Goal: Communication & Community: Answer question/provide support

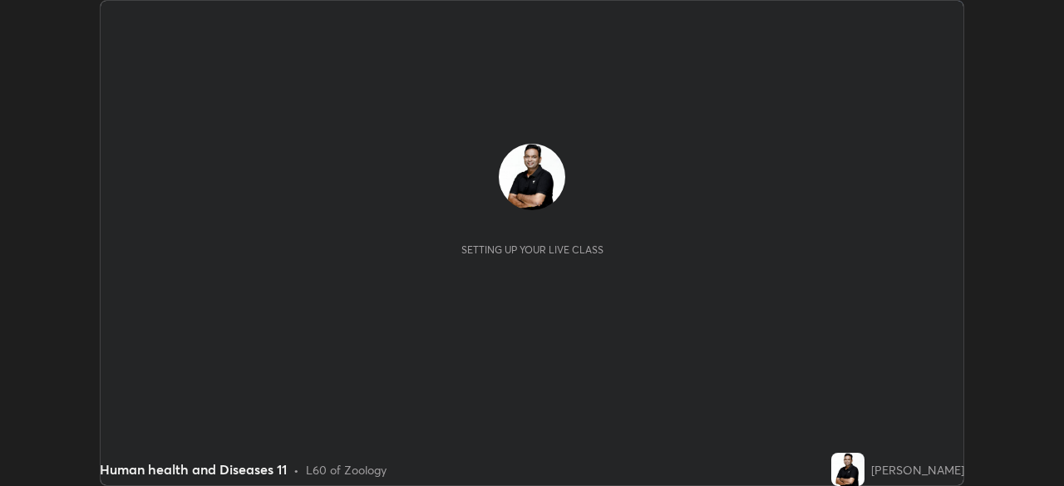
scroll to position [486, 1063]
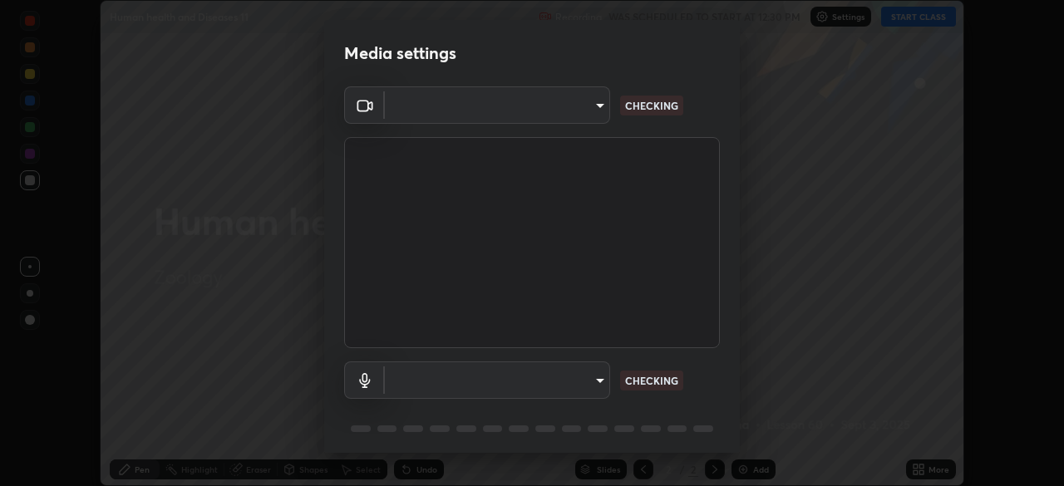
type input "05730faa116fe893cb3bfff37bc48e03cda79a540a9a2906e08a5a6a13fc8772"
click at [594, 382] on body "Erase all Human health and Diseases 11 Recording WAS SCHEDULED TO START AT 12:3…" at bounding box center [532, 243] width 1064 height 486
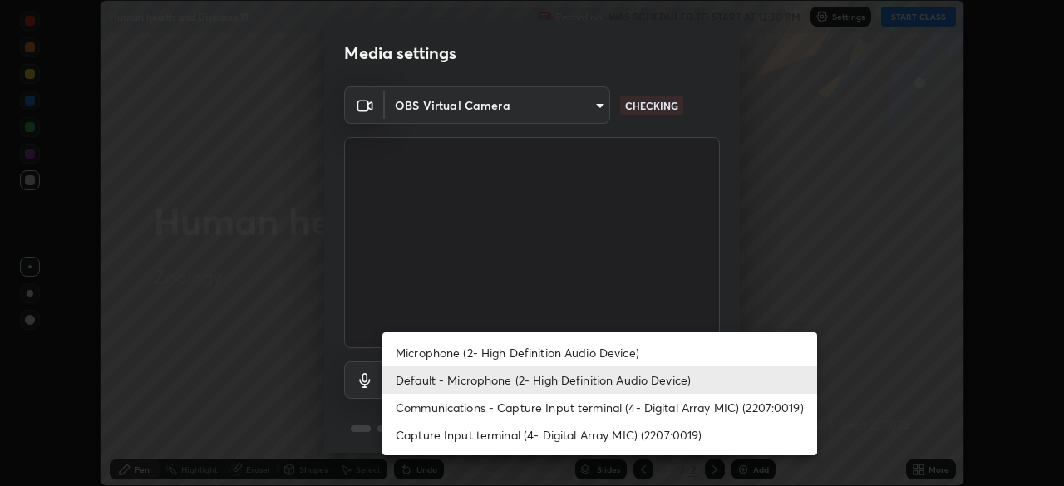
click at [597, 409] on li "Communications - Capture Input terminal (4- Digital Array MIC) (2207:0019)" at bounding box center [599, 407] width 435 height 27
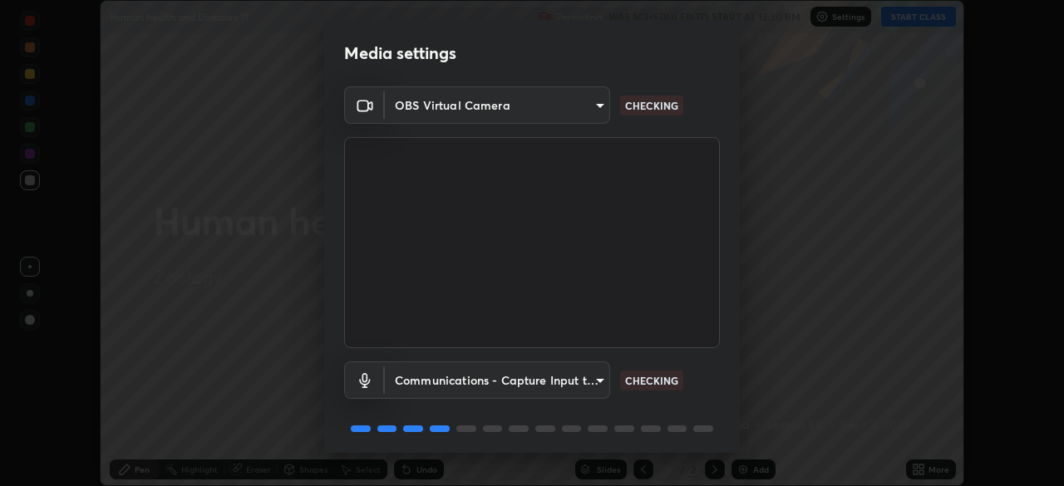
click at [586, 384] on body "Erase all Human health and Diseases 11 Recording WAS SCHEDULED TO START AT 12:3…" at bounding box center [532, 243] width 1064 height 486
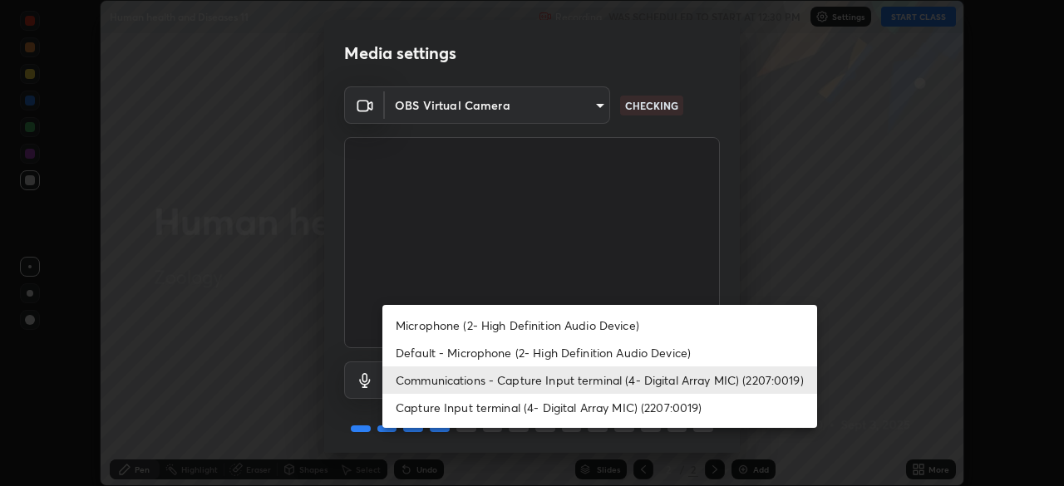
click at [574, 323] on li "Microphone (2- High Definition Audio Device)" at bounding box center [599, 325] width 435 height 27
type input "6f8f5a1267a745d66c66f0d583e94eb6ebd6a1f95b6808f0f32eb4b6e3dea08a"
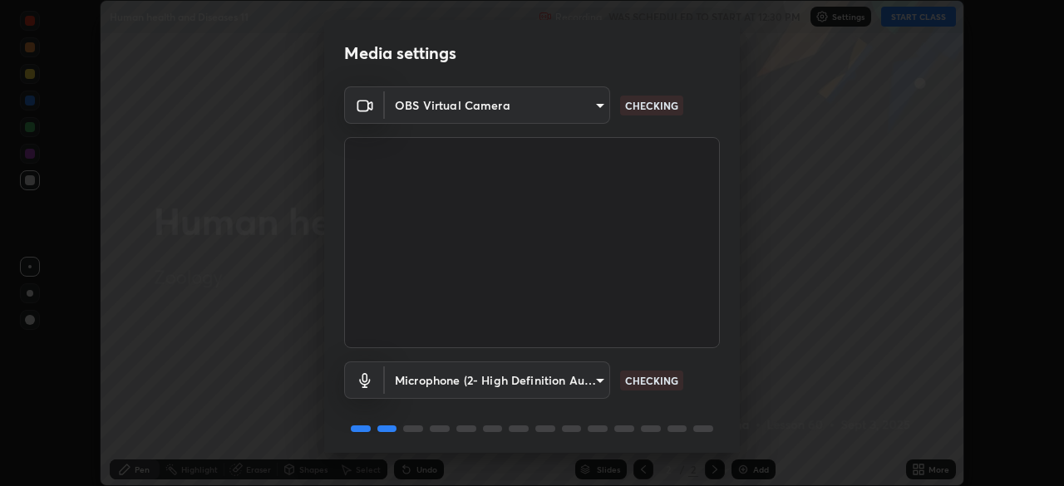
scroll to position [59, 0]
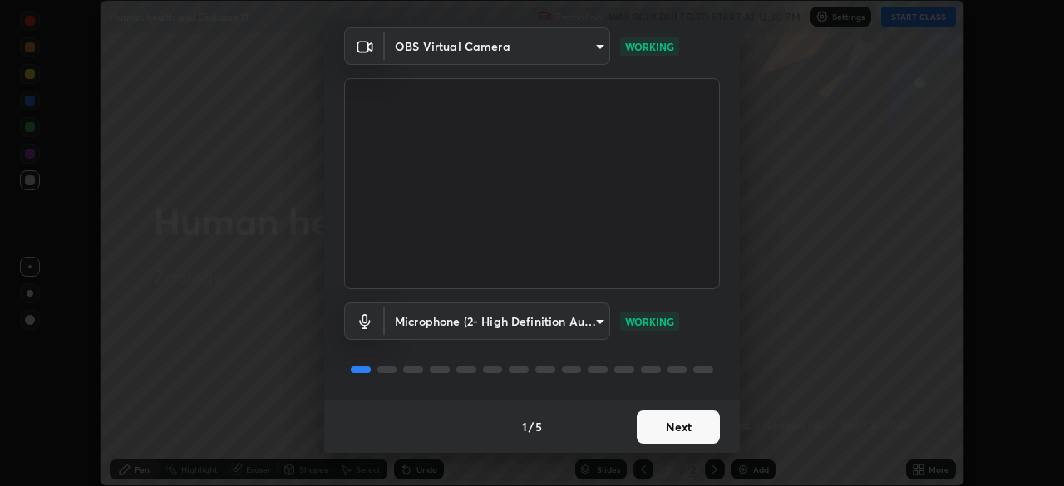
click at [702, 431] on button "Next" at bounding box center [678, 427] width 83 height 33
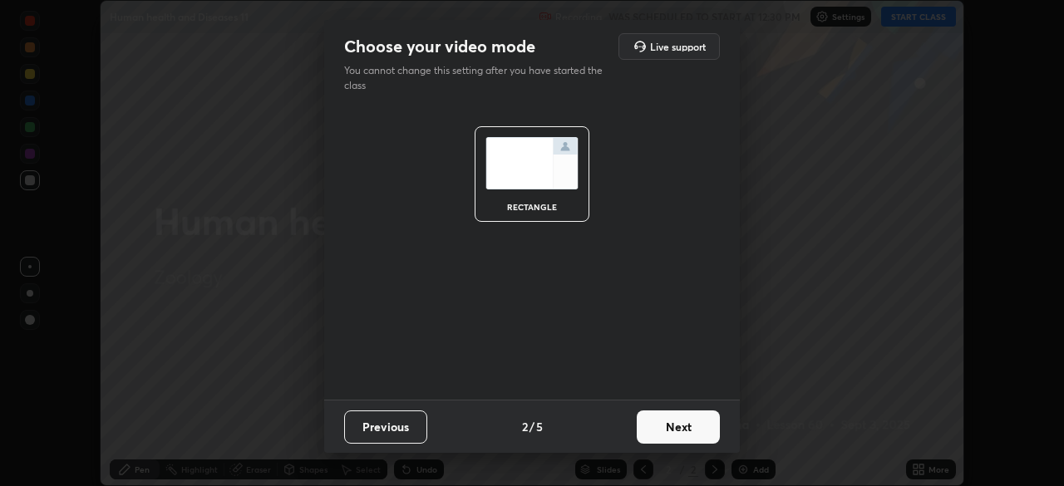
scroll to position [0, 0]
click at [696, 434] on button "Next" at bounding box center [678, 427] width 83 height 33
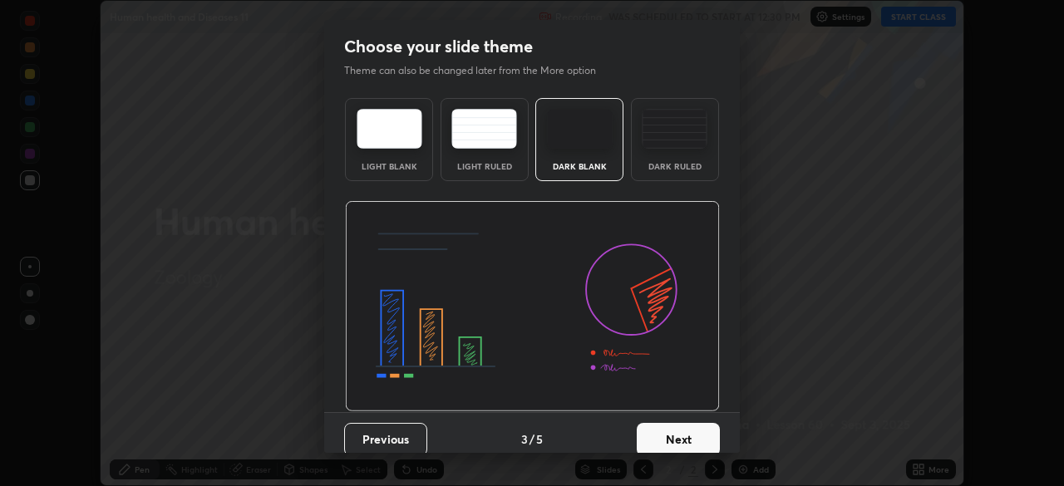
click at [700, 430] on button "Next" at bounding box center [678, 439] width 83 height 33
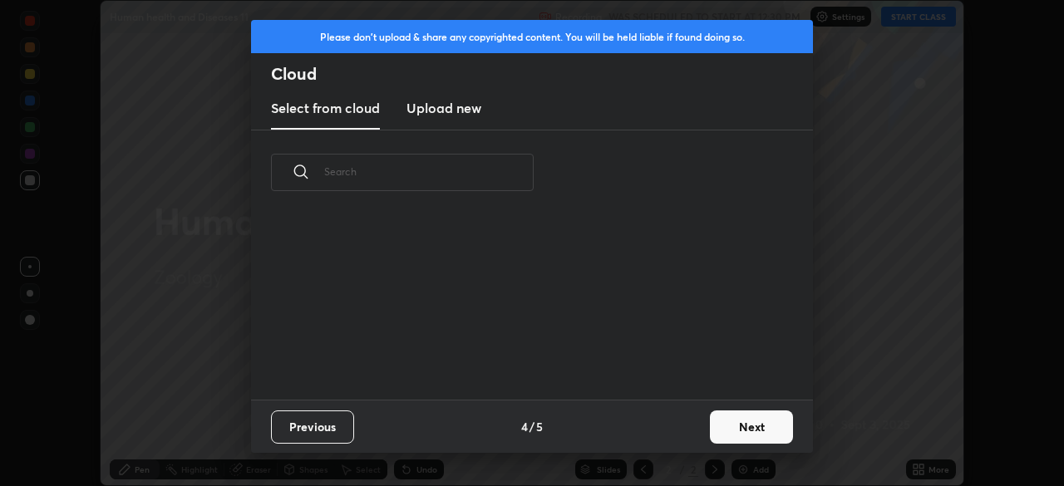
click at [725, 431] on button "Next" at bounding box center [751, 427] width 83 height 33
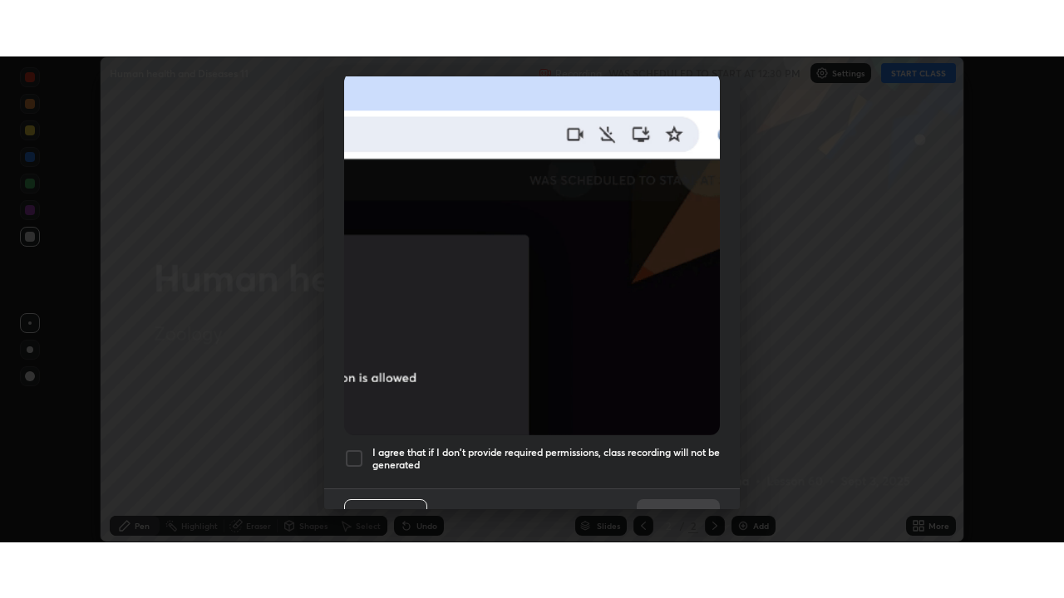
scroll to position [398, 0]
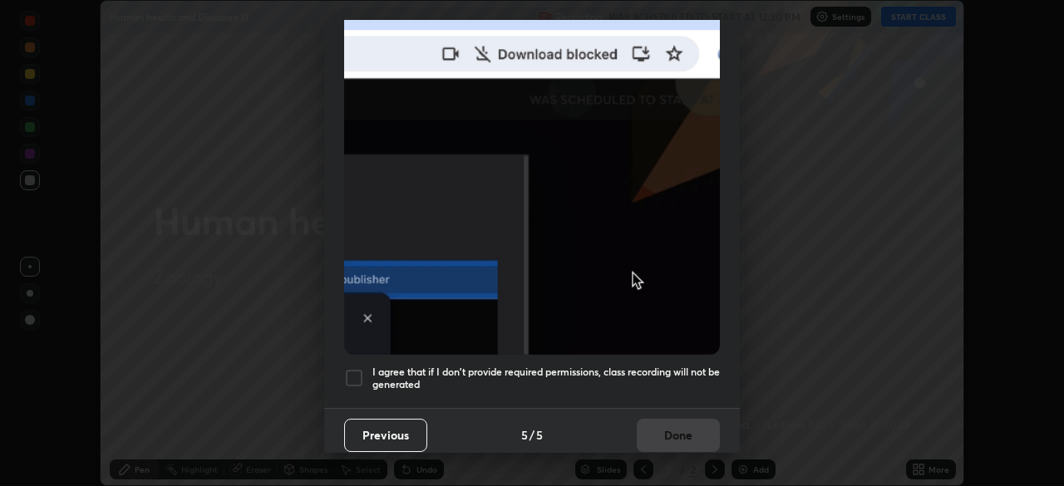
click at [353, 368] on div at bounding box center [354, 378] width 20 height 20
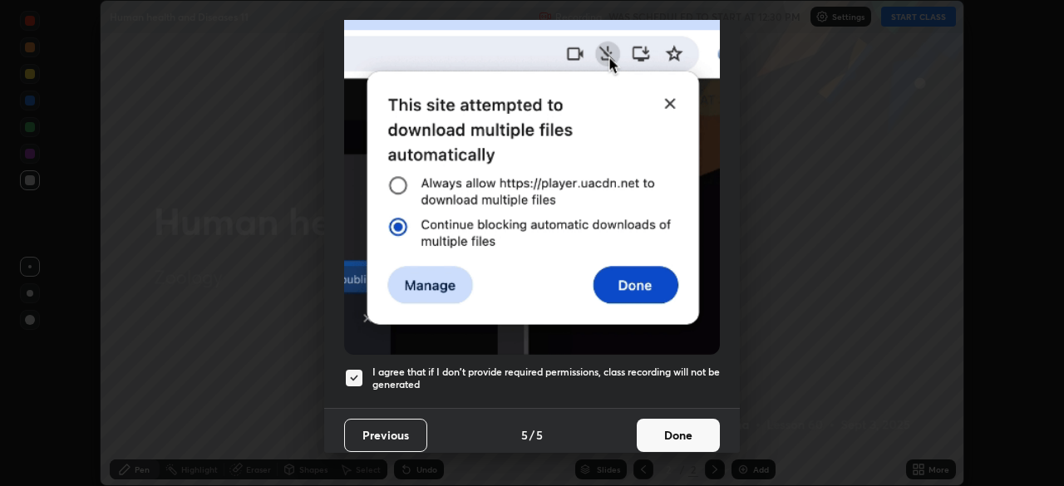
click at [677, 424] on button "Done" at bounding box center [678, 435] width 83 height 33
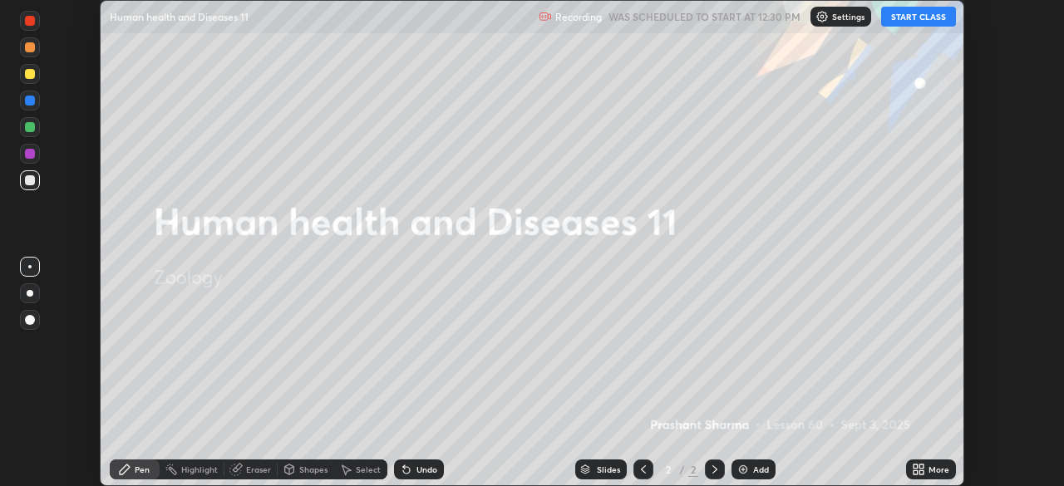
click at [915, 468] on icon at bounding box center [916, 467] width 4 height 4
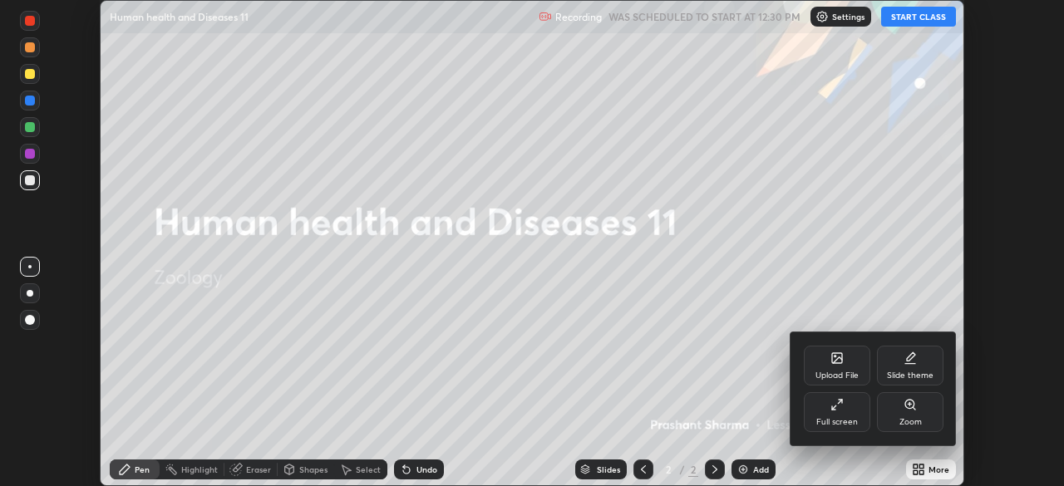
click at [900, 358] on div "Slide theme" at bounding box center [910, 366] width 66 height 40
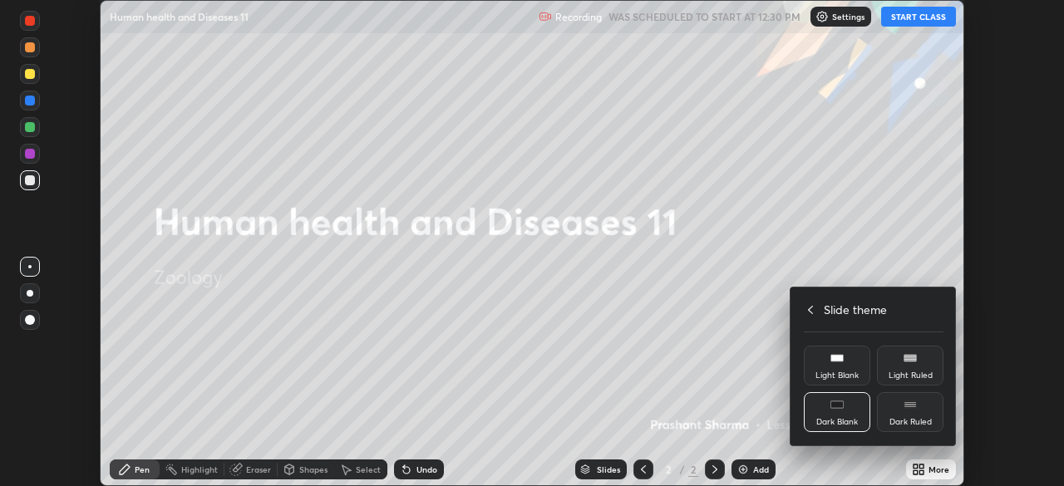
click at [830, 418] on div "Dark Blank" at bounding box center [837, 422] width 42 height 8
click at [830, 309] on h4 "Slide theme" at bounding box center [855, 309] width 63 height 17
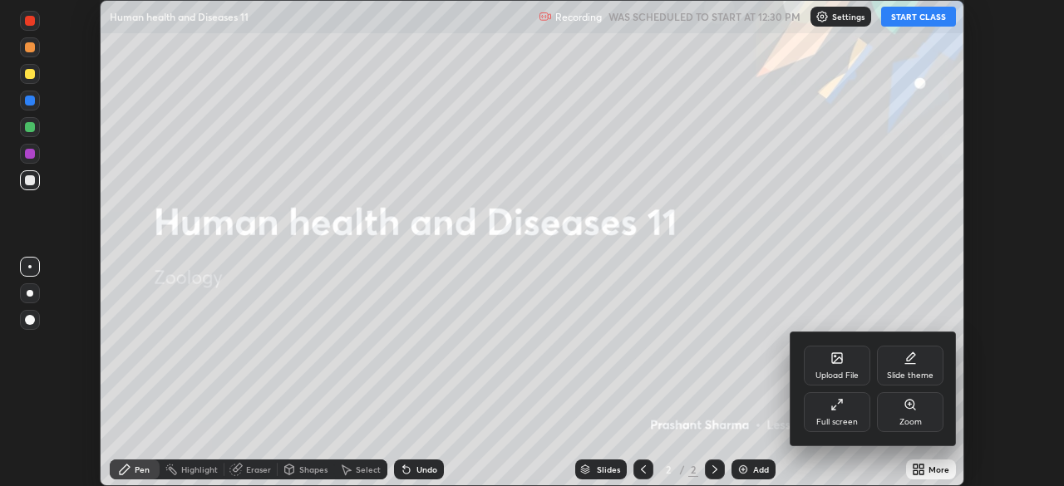
click at [840, 413] on div "Full screen" at bounding box center [837, 412] width 66 height 40
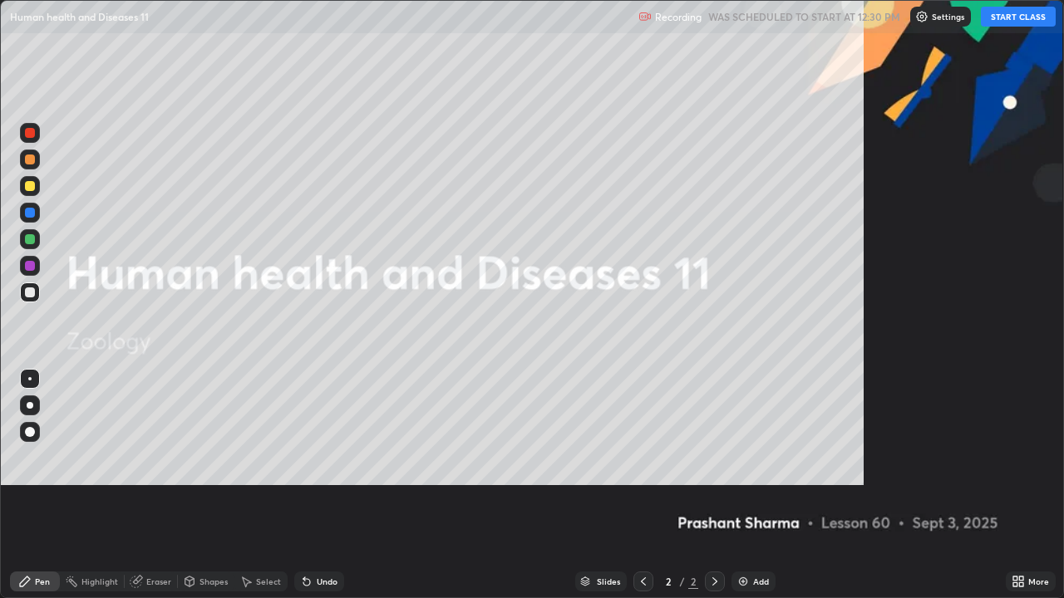
scroll to position [598, 1064]
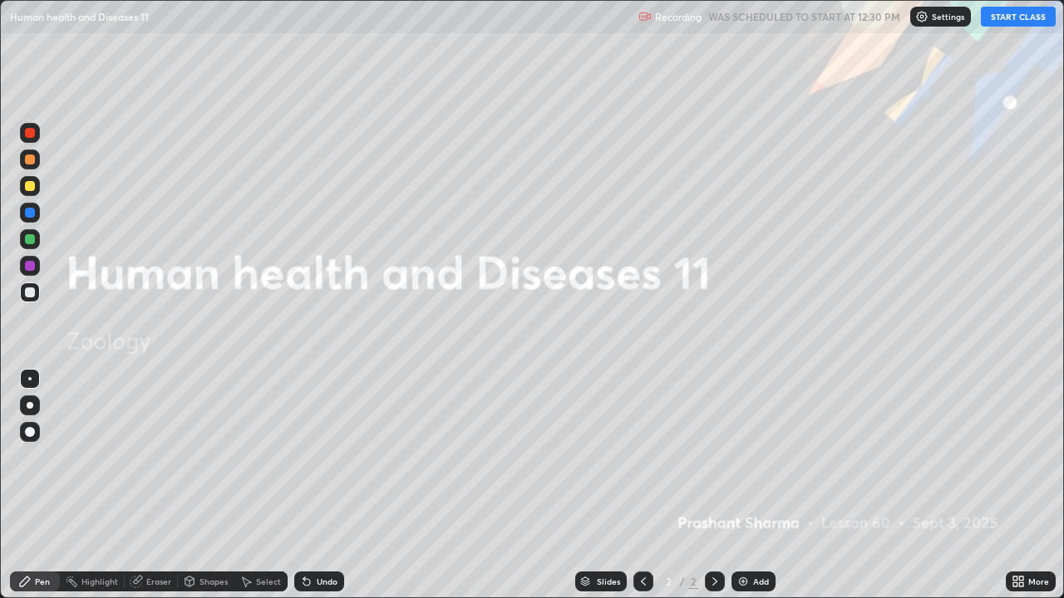
click at [761, 485] on div "Add" at bounding box center [761, 582] width 16 height 8
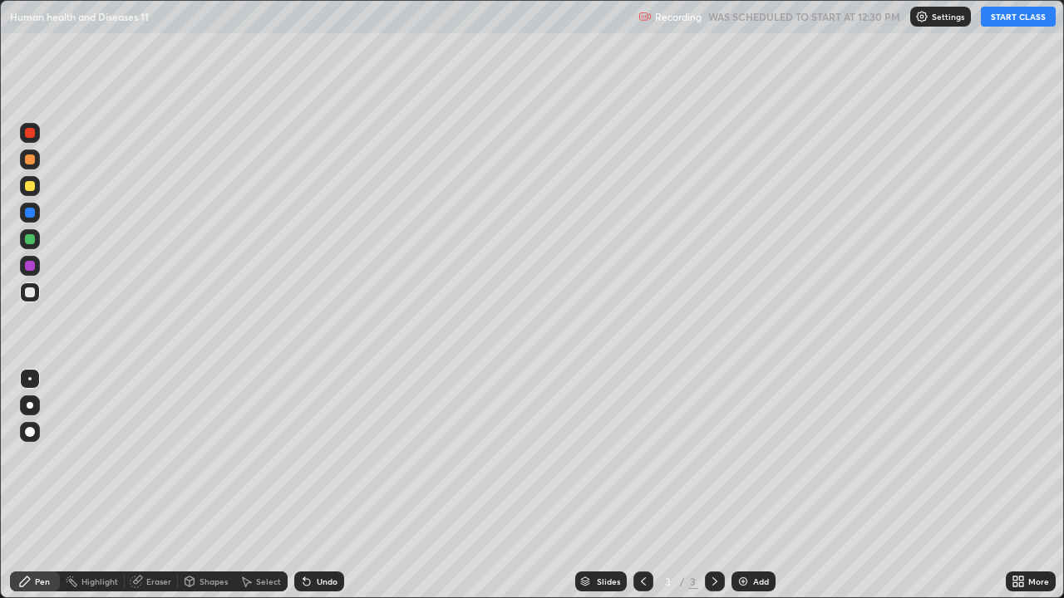
click at [1026, 15] on button "START CLASS" at bounding box center [1018, 17] width 75 height 20
click at [30, 379] on div at bounding box center [29, 378] width 3 height 3
click at [30, 183] on div at bounding box center [30, 186] width 10 height 10
click at [323, 485] on div "Undo" at bounding box center [327, 582] width 21 height 8
click at [153, 485] on div "Eraser" at bounding box center [158, 582] width 25 height 8
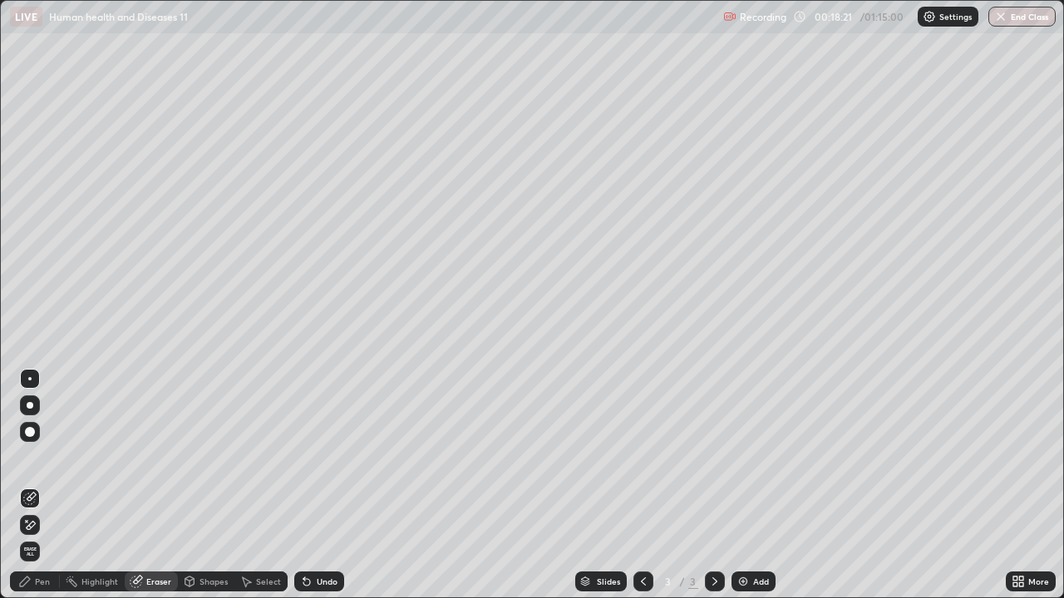
click at [42, 485] on div "Pen" at bounding box center [42, 582] width 15 height 8
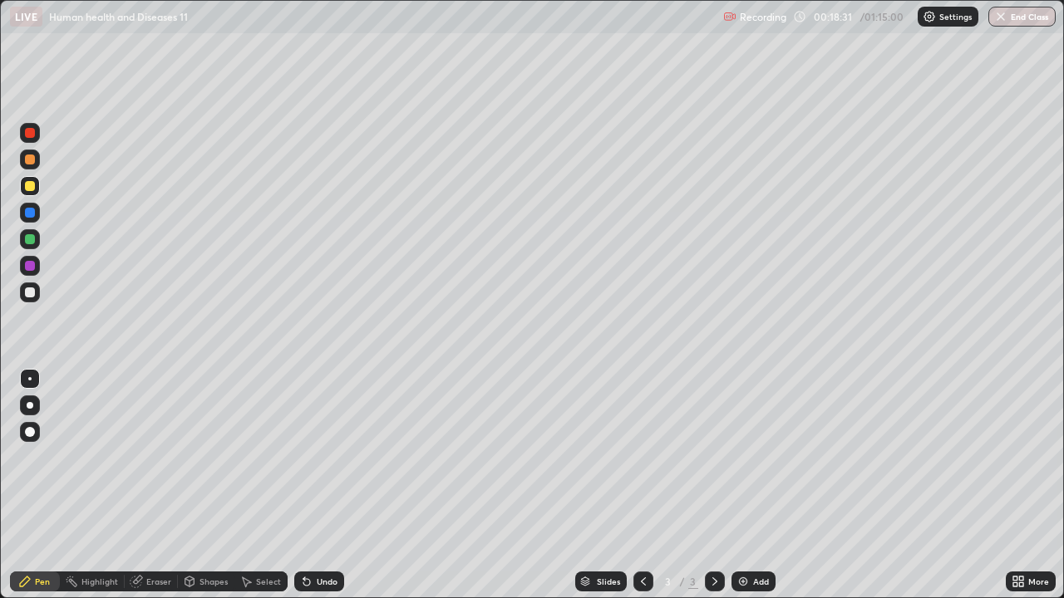
click at [151, 485] on div "Eraser" at bounding box center [158, 582] width 25 height 8
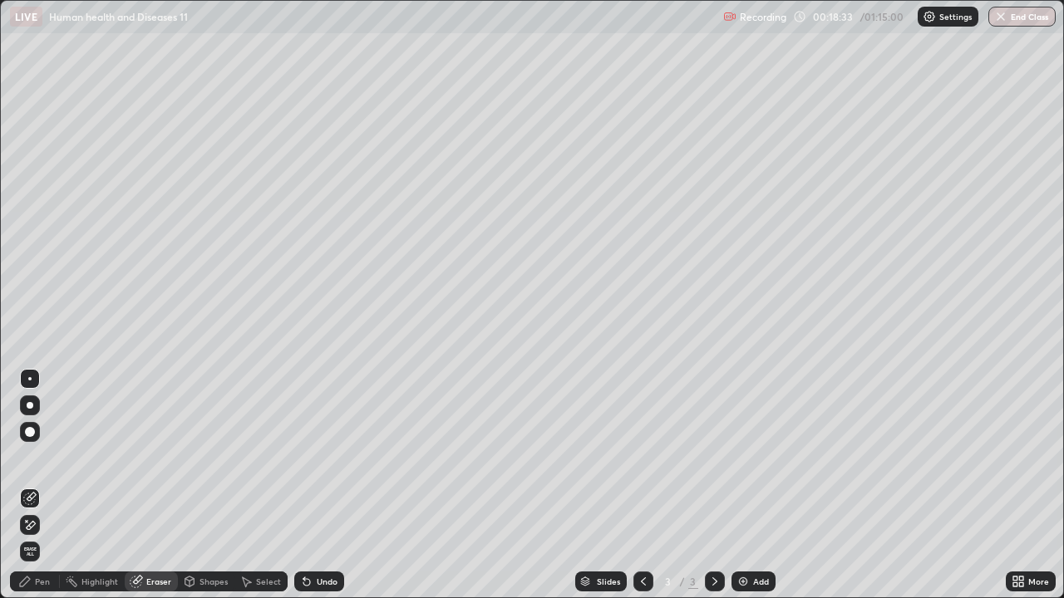
click at [32, 485] on div "Pen" at bounding box center [35, 582] width 50 height 20
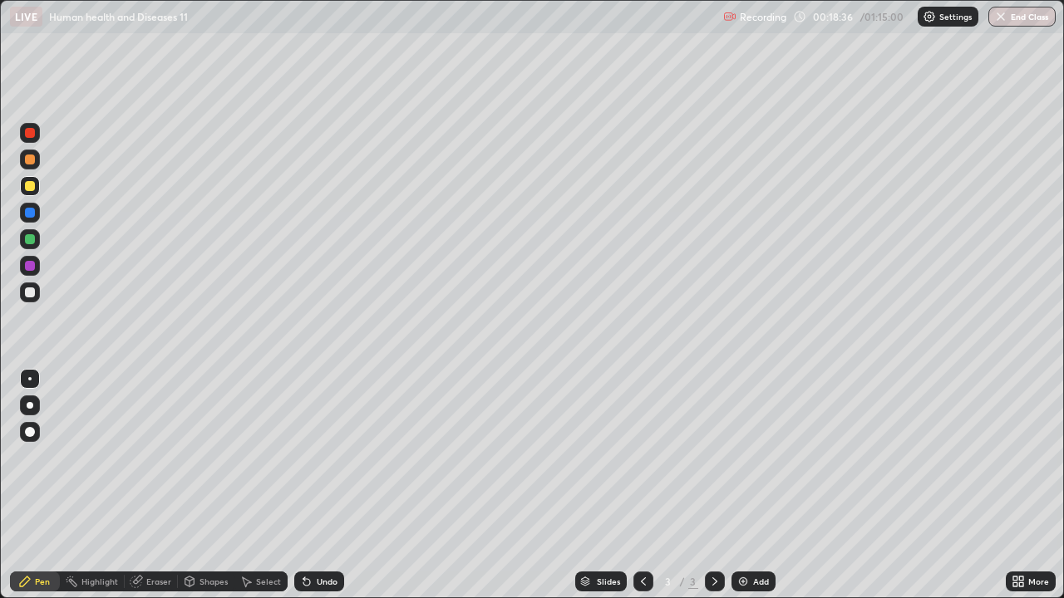
click at [30, 265] on div at bounding box center [30, 266] width 10 height 10
click at [25, 434] on div at bounding box center [30, 432] width 10 height 10
click at [27, 293] on div at bounding box center [30, 293] width 10 height 10
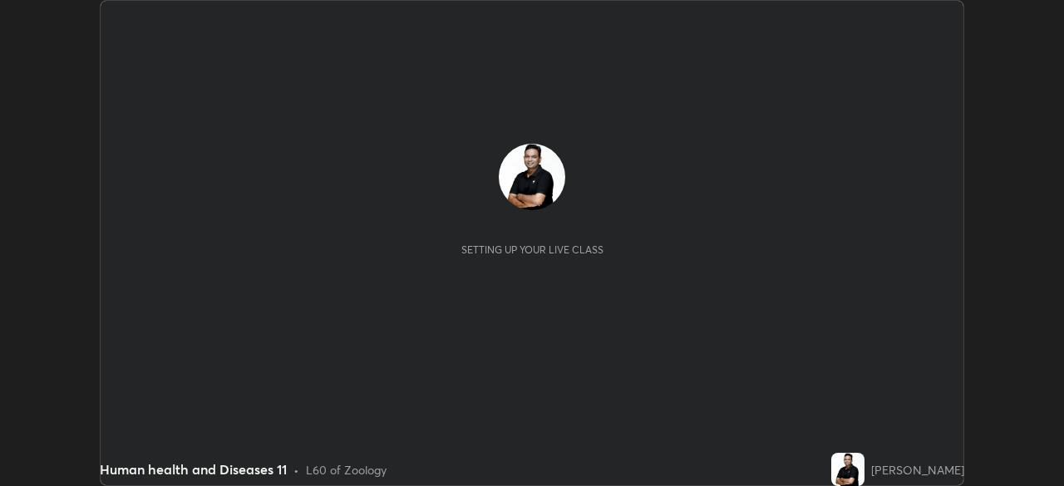
scroll to position [486, 1064]
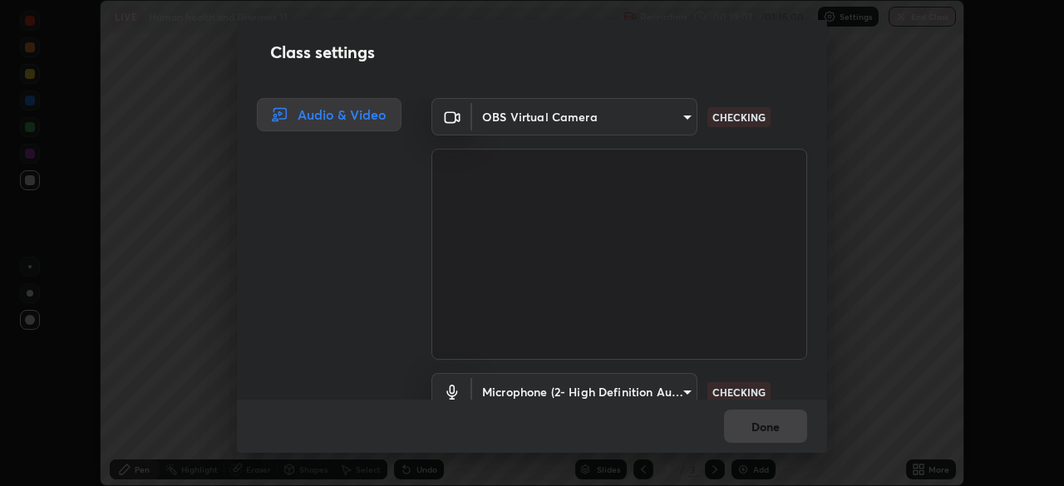
click at [673, 385] on body "Erase all LIVE Human health and Diseases 11 Recording 00:19:07 / 01:15:00 Setti…" at bounding box center [532, 243] width 1064 height 486
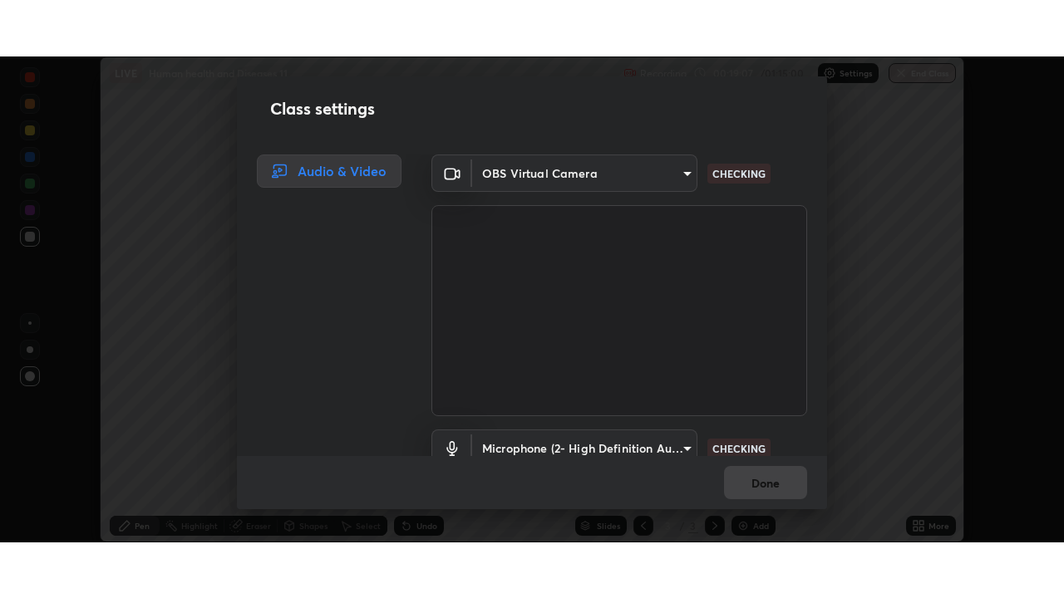
scroll to position [15, 0]
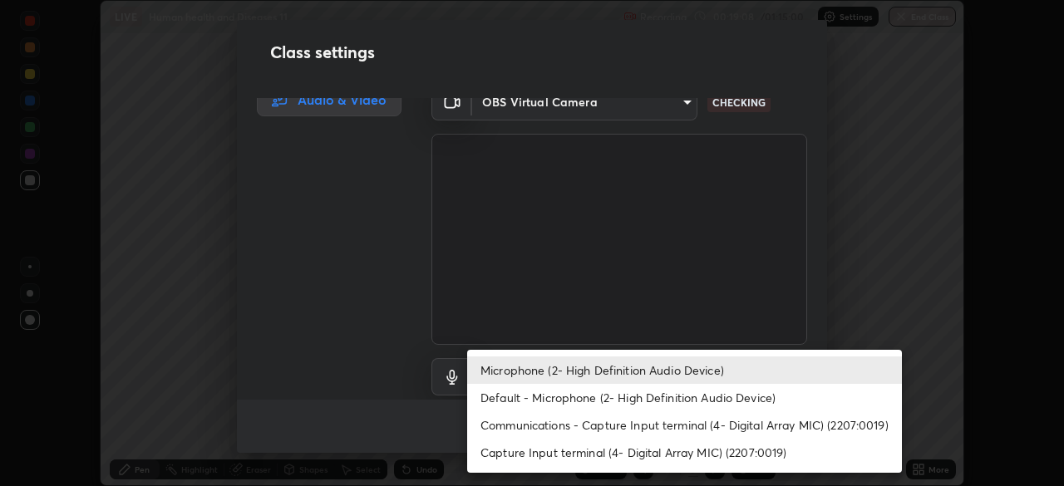
click at [619, 422] on li "Communications - Capture Input terminal (4- Digital Array MIC) (2207:0019)" at bounding box center [684, 424] width 435 height 27
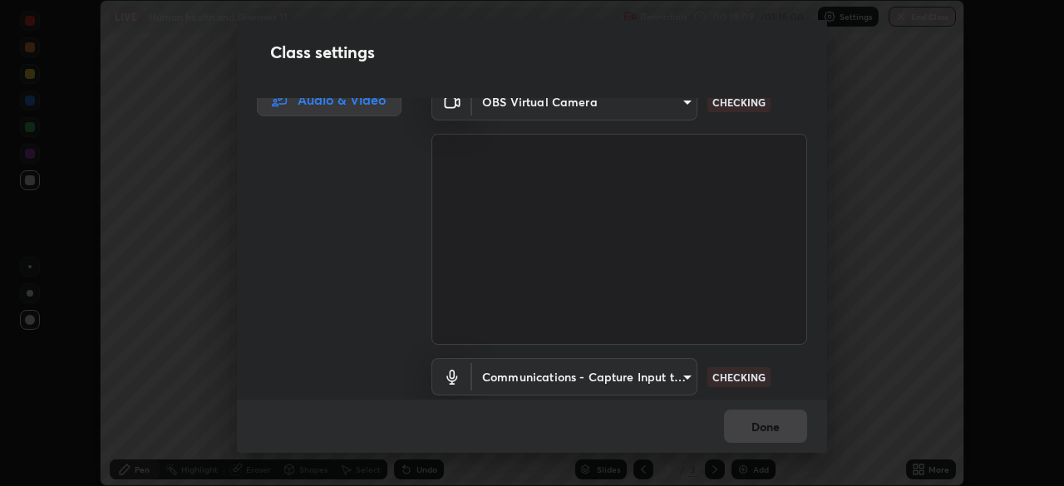
click at [639, 374] on body "Erase all LIVE Human health and Diseases 11 Recording 00:19:09 / 01:15:00 Setti…" at bounding box center [532, 243] width 1064 height 486
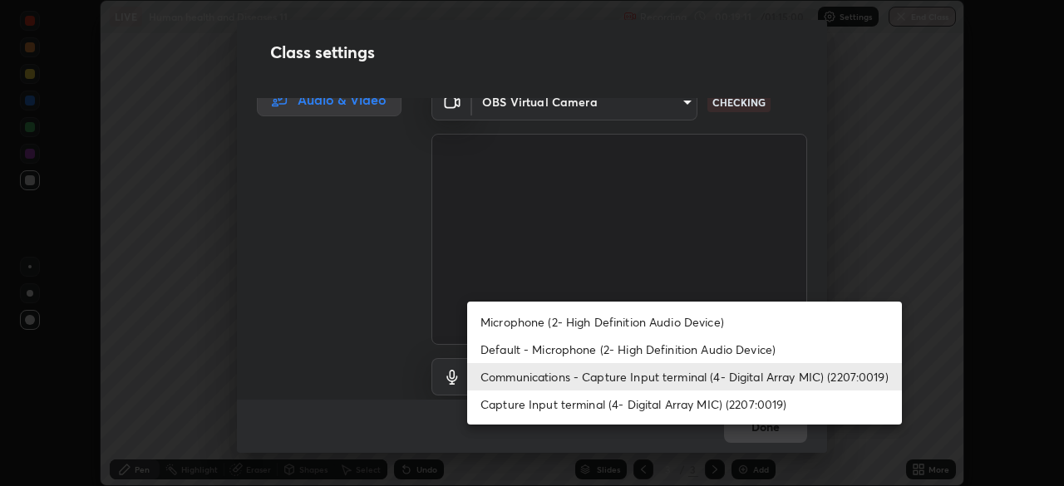
click at [538, 347] on li "Default - Microphone (2- High Definition Audio Device)" at bounding box center [684, 349] width 435 height 27
type input "default"
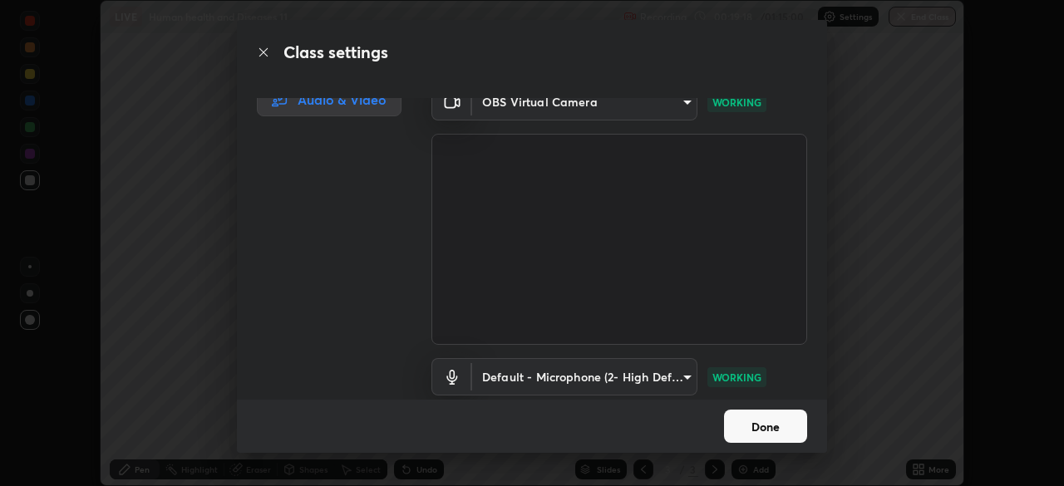
click at [768, 429] on button "Done" at bounding box center [765, 426] width 83 height 33
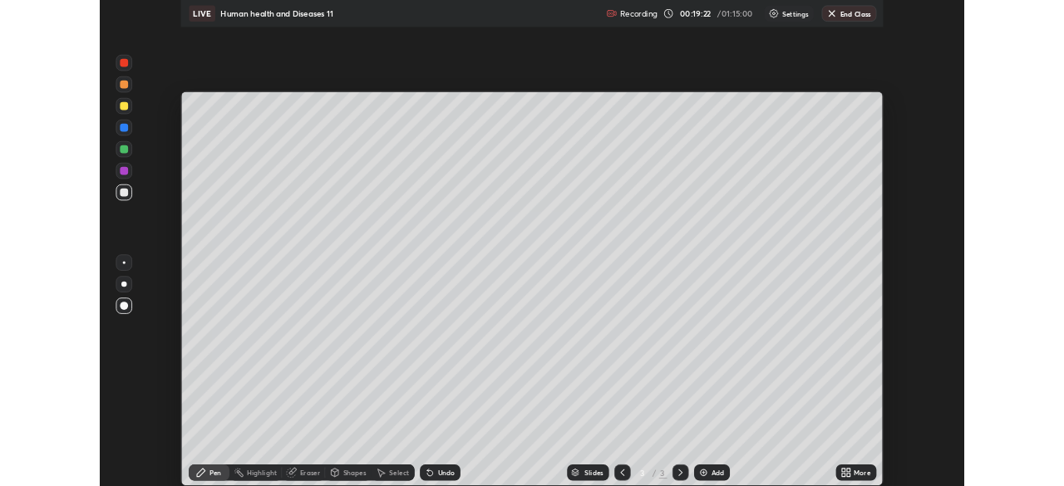
scroll to position [598, 1064]
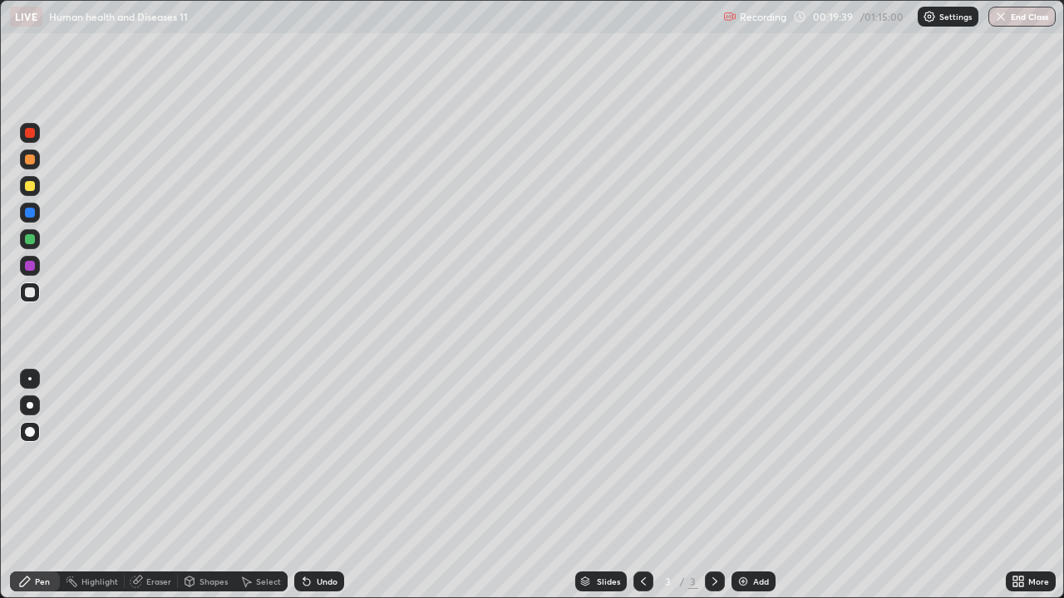
click at [322, 485] on div "Undo" at bounding box center [327, 582] width 21 height 8
click at [326, 485] on div "Undo" at bounding box center [319, 582] width 50 height 20
click at [145, 485] on div "Eraser" at bounding box center [151, 582] width 53 height 20
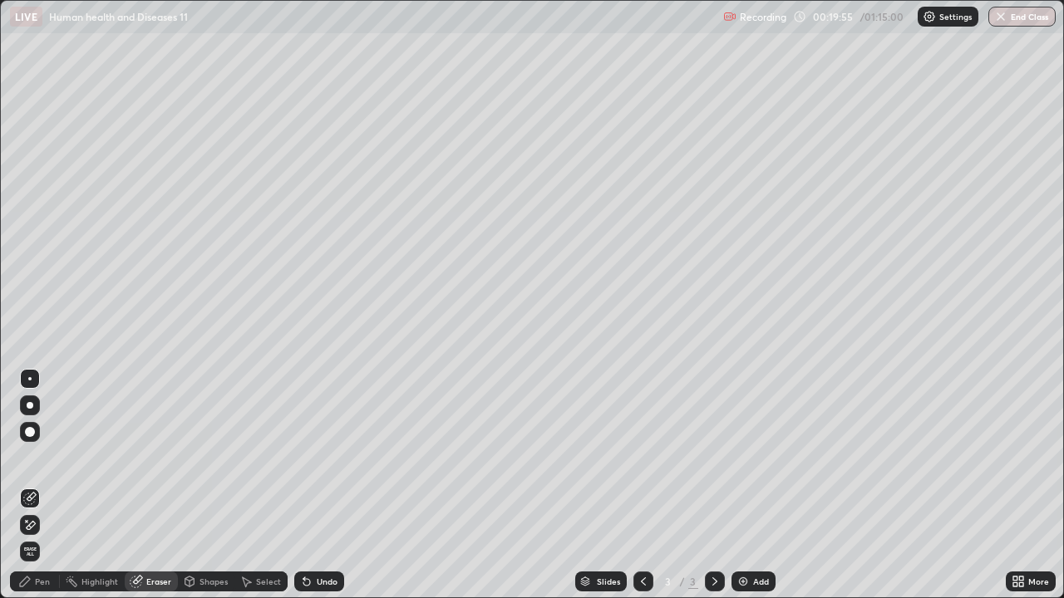
click at [37, 485] on div "Pen" at bounding box center [42, 582] width 15 height 8
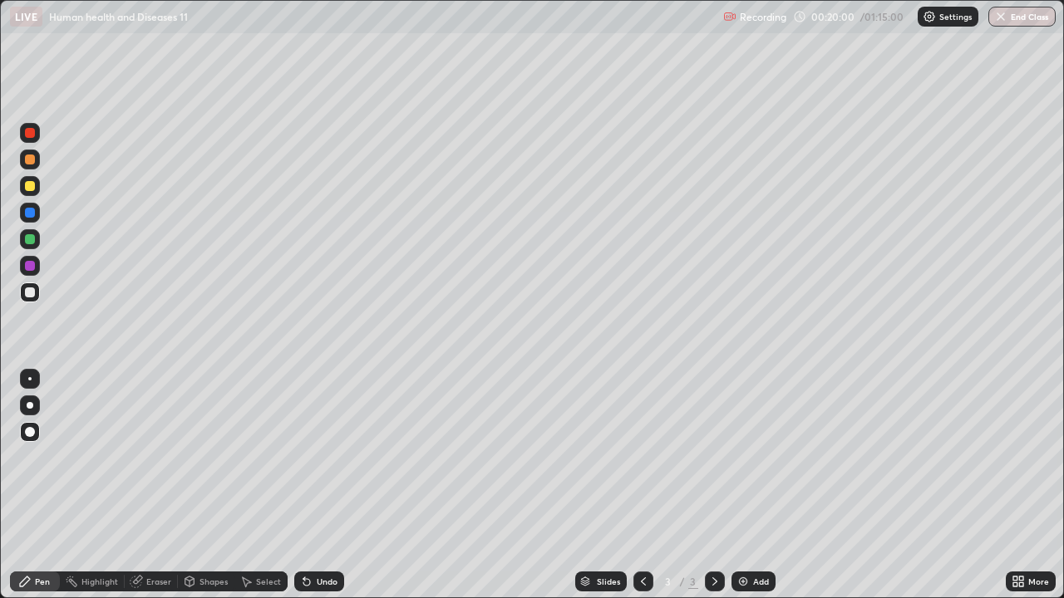
click at [30, 379] on div at bounding box center [29, 378] width 3 height 3
click at [32, 187] on div at bounding box center [30, 186] width 10 height 10
click at [30, 379] on div at bounding box center [29, 378] width 3 height 3
click at [33, 239] on div at bounding box center [30, 239] width 10 height 10
click at [30, 429] on div at bounding box center [30, 432] width 10 height 10
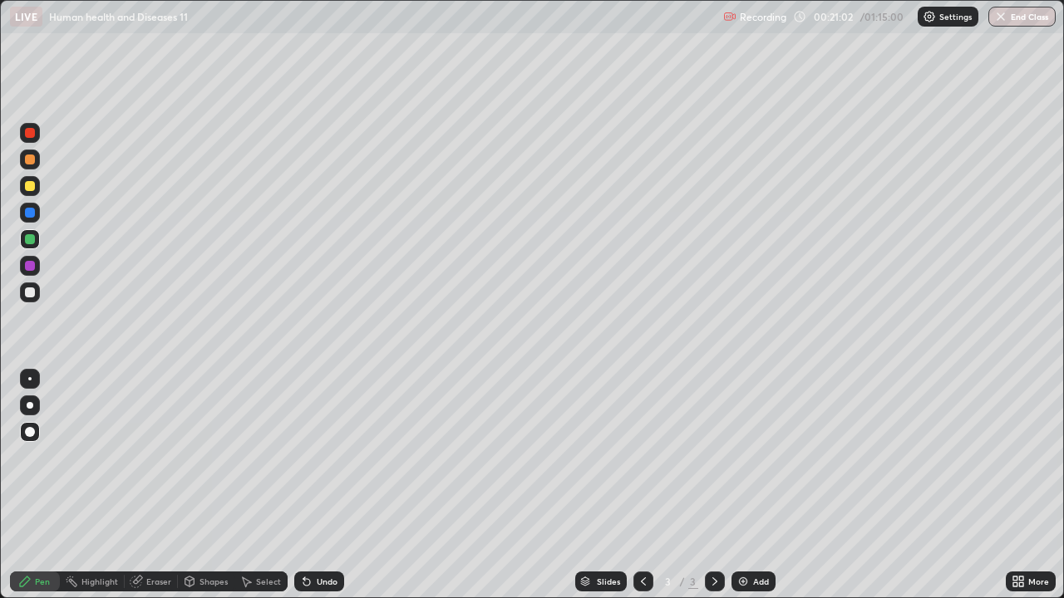
click at [30, 293] on div at bounding box center [30, 293] width 10 height 10
click at [30, 379] on div at bounding box center [29, 378] width 3 height 3
click at [33, 231] on div at bounding box center [30, 239] width 20 height 20
click at [29, 431] on div at bounding box center [30, 432] width 10 height 10
click at [30, 379] on div at bounding box center [29, 378] width 3 height 3
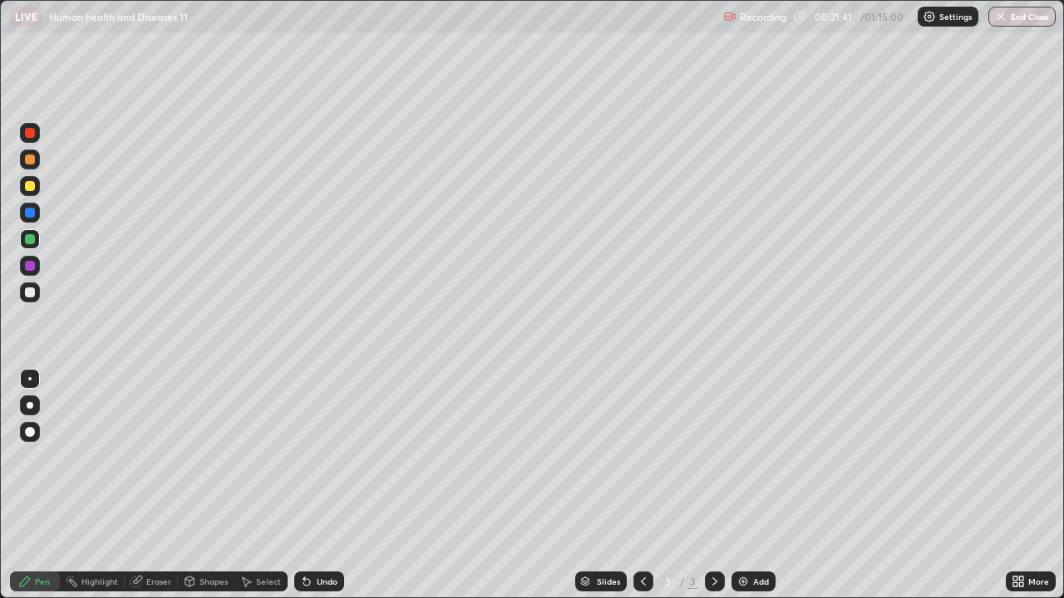
click at [33, 188] on div at bounding box center [30, 186] width 10 height 10
click at [31, 288] on div at bounding box center [30, 293] width 10 height 10
click at [28, 161] on div at bounding box center [30, 160] width 10 height 10
click at [28, 429] on div at bounding box center [30, 432] width 10 height 10
click at [150, 485] on div "Eraser" at bounding box center [158, 582] width 25 height 8
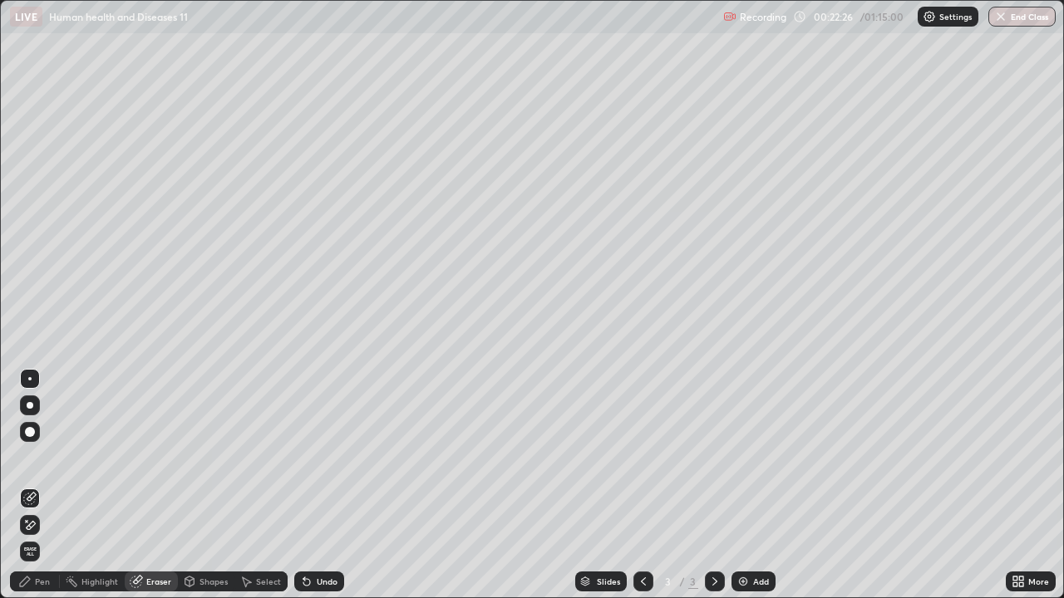
click at [22, 485] on icon at bounding box center [25, 582] width 10 height 10
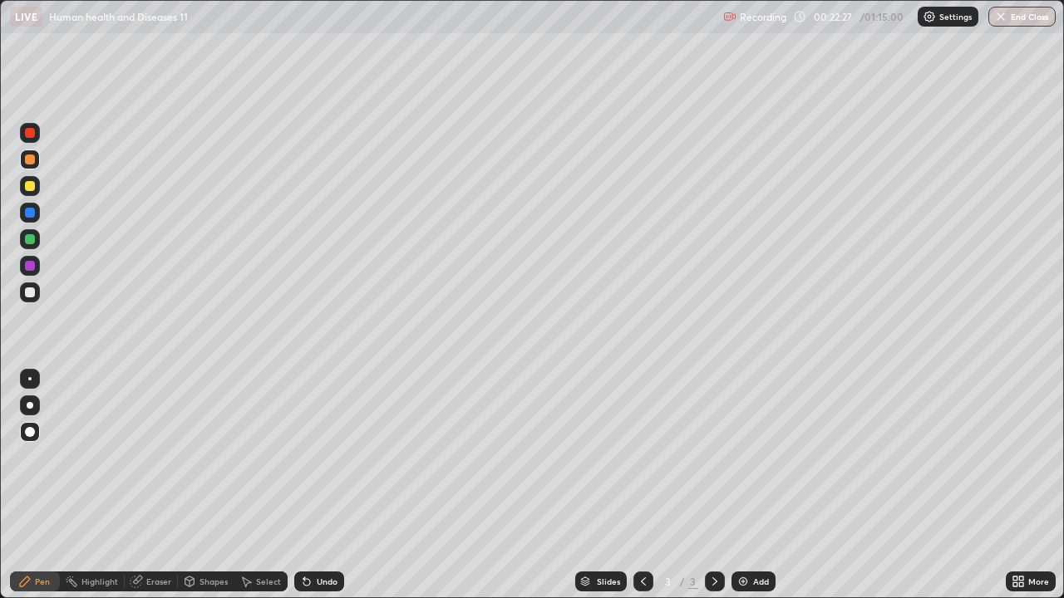
click at [32, 288] on div at bounding box center [30, 293] width 10 height 10
click at [27, 371] on div at bounding box center [30, 379] width 20 height 20
click at [32, 161] on div at bounding box center [30, 160] width 10 height 10
click at [30, 431] on div at bounding box center [30, 432] width 10 height 10
click at [159, 485] on div "Eraser" at bounding box center [158, 582] width 25 height 8
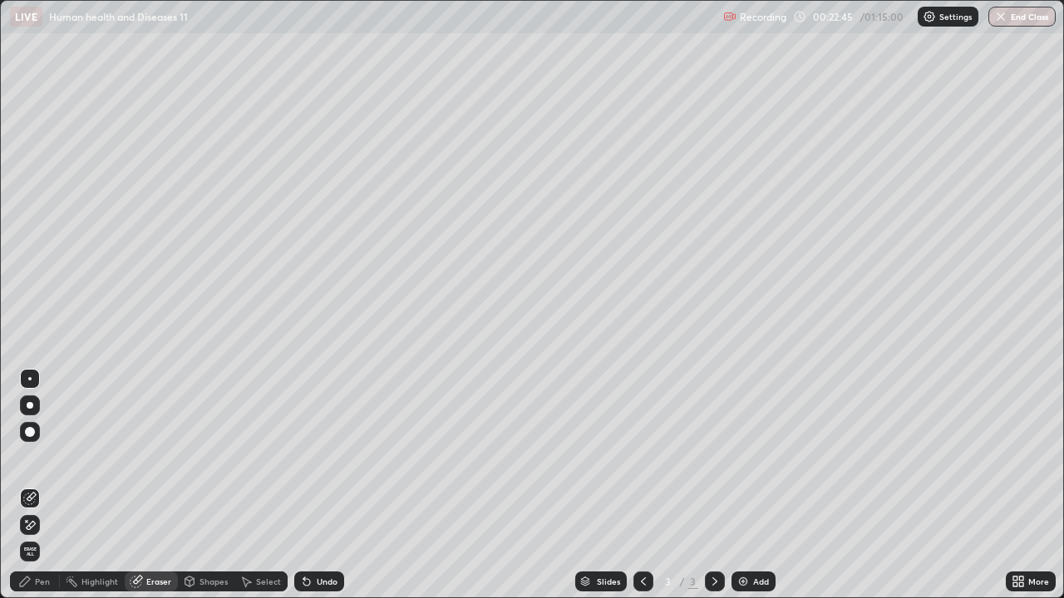
click at [26, 485] on div "Pen" at bounding box center [35, 582] width 50 height 20
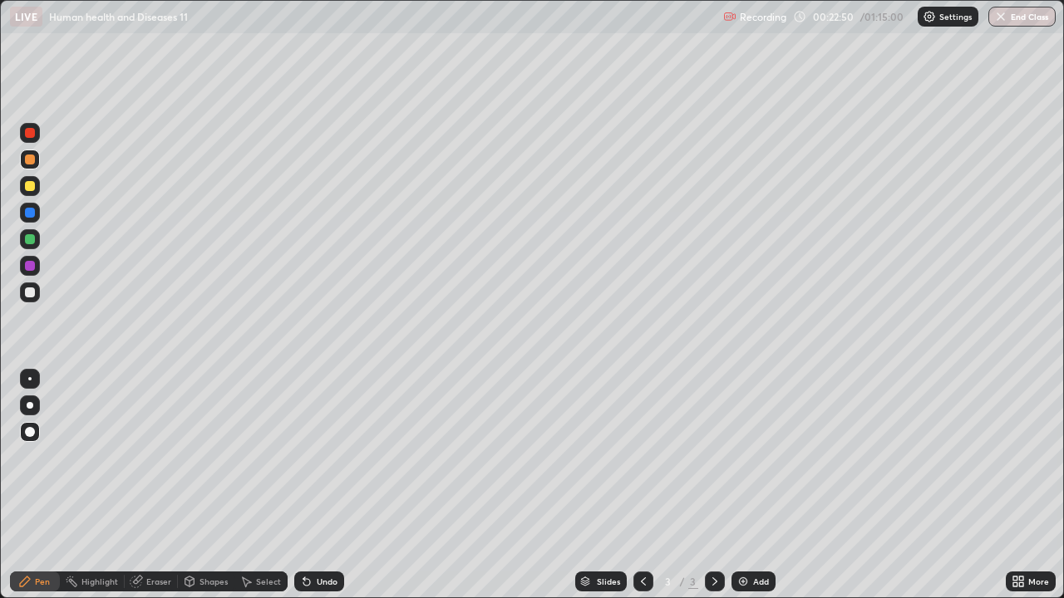
click at [34, 239] on div at bounding box center [30, 239] width 10 height 10
click at [33, 372] on div at bounding box center [30, 379] width 20 height 20
click at [32, 293] on div at bounding box center [30, 293] width 10 height 10
click at [29, 372] on div at bounding box center [30, 379] width 20 height 20
click at [29, 243] on div at bounding box center [30, 239] width 10 height 10
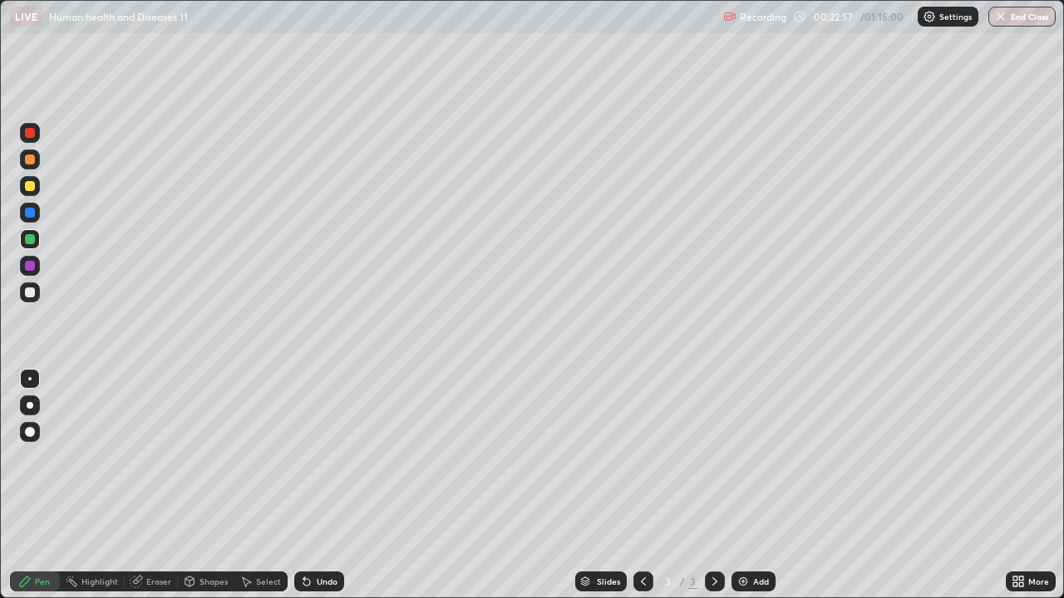
click at [27, 436] on div at bounding box center [30, 432] width 20 height 20
click at [325, 485] on div "Undo" at bounding box center [327, 582] width 21 height 8
click at [322, 485] on div "Undo" at bounding box center [327, 582] width 21 height 8
click at [30, 379] on div at bounding box center [29, 378] width 3 height 3
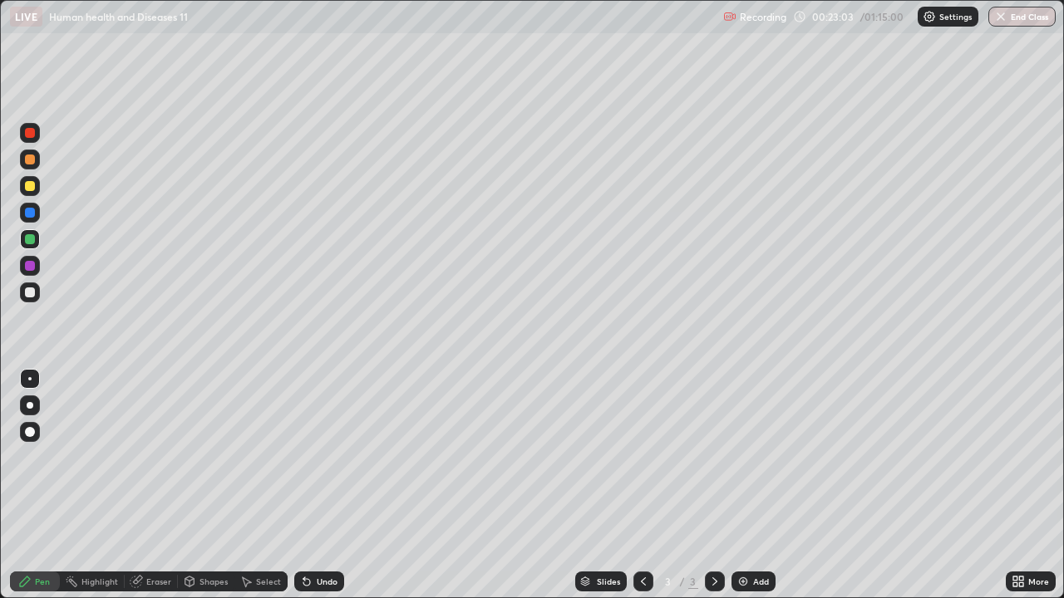
click at [32, 422] on div at bounding box center [30, 432] width 20 height 20
click at [32, 161] on div at bounding box center [30, 160] width 10 height 10
click at [30, 285] on div at bounding box center [30, 293] width 20 height 20
click at [30, 379] on div at bounding box center [29, 378] width 3 height 3
click at [153, 485] on div "Eraser" at bounding box center [158, 582] width 25 height 8
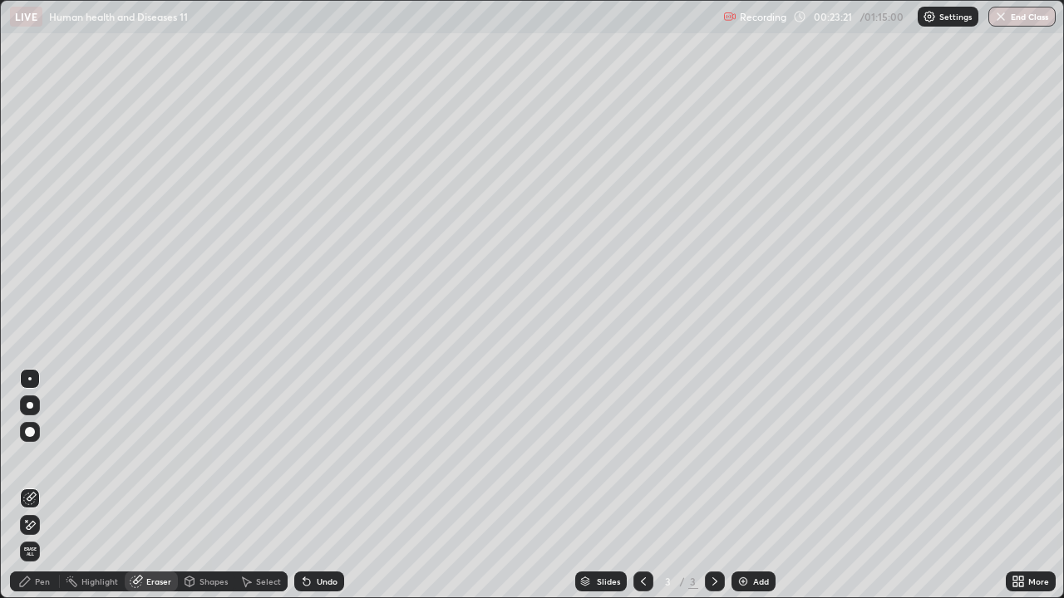
click at [37, 485] on div "Pen" at bounding box center [35, 582] width 50 height 20
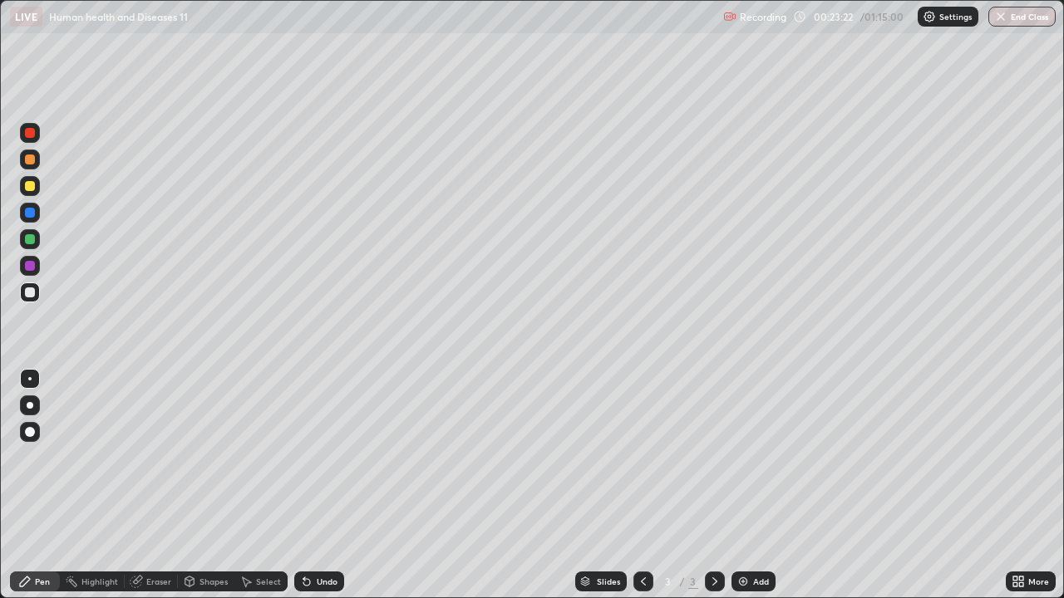
click at [32, 183] on div at bounding box center [30, 186] width 10 height 10
click at [30, 291] on div at bounding box center [30, 293] width 10 height 10
click at [28, 288] on div at bounding box center [30, 293] width 10 height 10
click at [32, 186] on div at bounding box center [30, 186] width 10 height 10
click at [27, 230] on div at bounding box center [30, 239] width 20 height 20
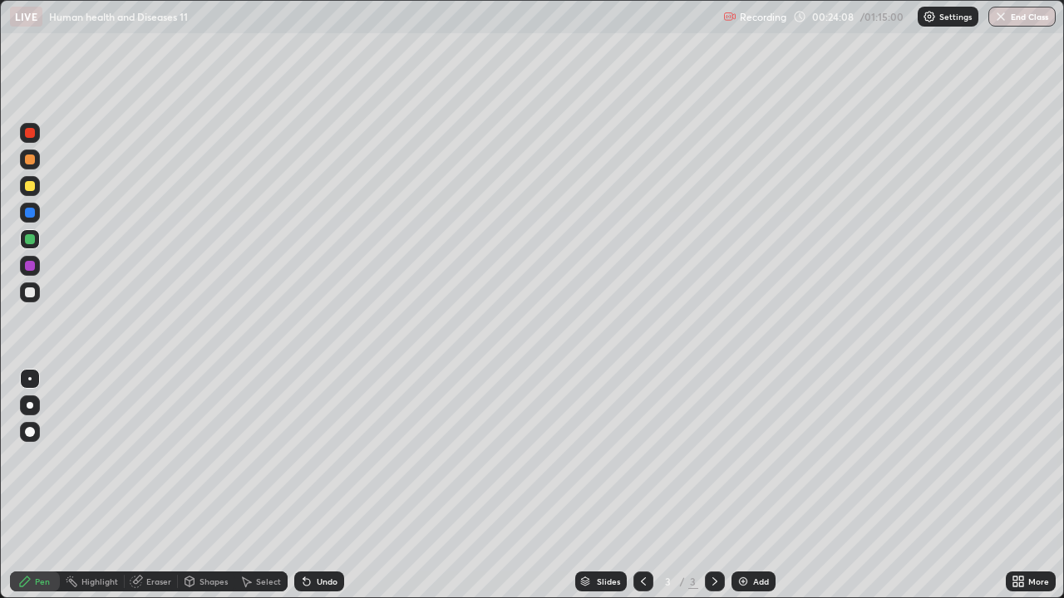
click at [29, 289] on div at bounding box center [30, 293] width 10 height 10
click at [28, 372] on div at bounding box center [30, 379] width 20 height 20
click at [32, 190] on div at bounding box center [30, 186] width 10 height 10
click at [31, 431] on div at bounding box center [30, 432] width 10 height 10
click at [29, 288] on div at bounding box center [30, 293] width 10 height 10
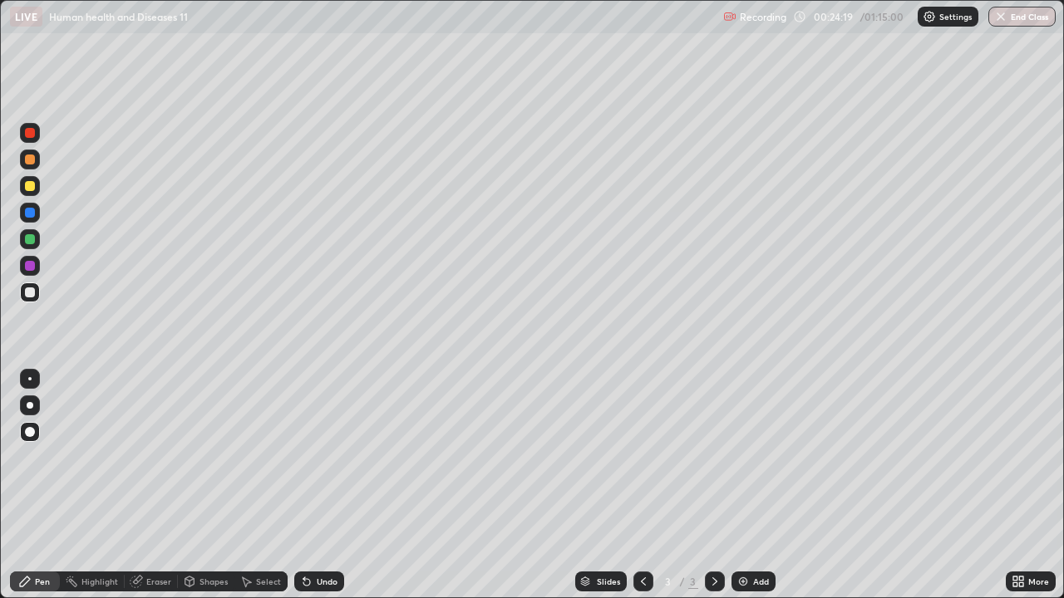
click at [30, 379] on div at bounding box center [29, 378] width 3 height 3
click at [36, 242] on div at bounding box center [30, 239] width 20 height 20
click at [319, 485] on div "Undo" at bounding box center [319, 582] width 50 height 20
click at [30, 263] on div at bounding box center [30, 266] width 10 height 10
click at [320, 485] on div "Undo" at bounding box center [327, 582] width 21 height 8
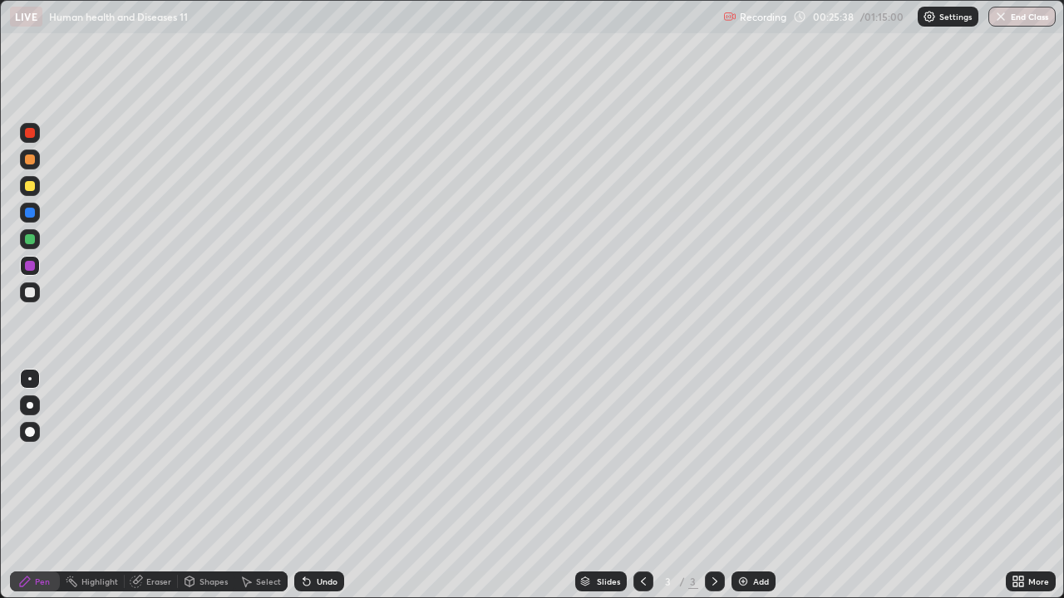
click at [31, 238] on div at bounding box center [30, 239] width 10 height 10
click at [31, 213] on div at bounding box center [30, 213] width 10 height 10
click at [32, 426] on div at bounding box center [30, 432] width 20 height 20
click at [29, 295] on div at bounding box center [30, 293] width 10 height 10
click at [30, 379] on div at bounding box center [29, 378] width 3 height 3
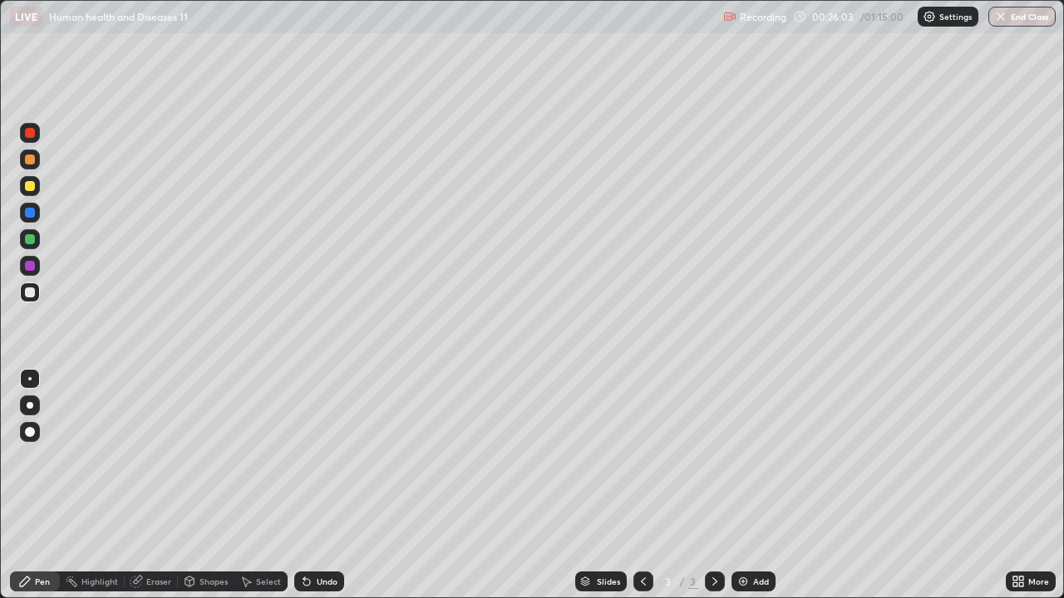
click at [31, 214] on div at bounding box center [30, 213] width 10 height 10
click at [28, 268] on div at bounding box center [30, 266] width 10 height 10
click at [32, 406] on div at bounding box center [30, 405] width 7 height 7
click at [32, 293] on div at bounding box center [30, 293] width 10 height 10
click at [28, 180] on div at bounding box center [30, 186] width 20 height 20
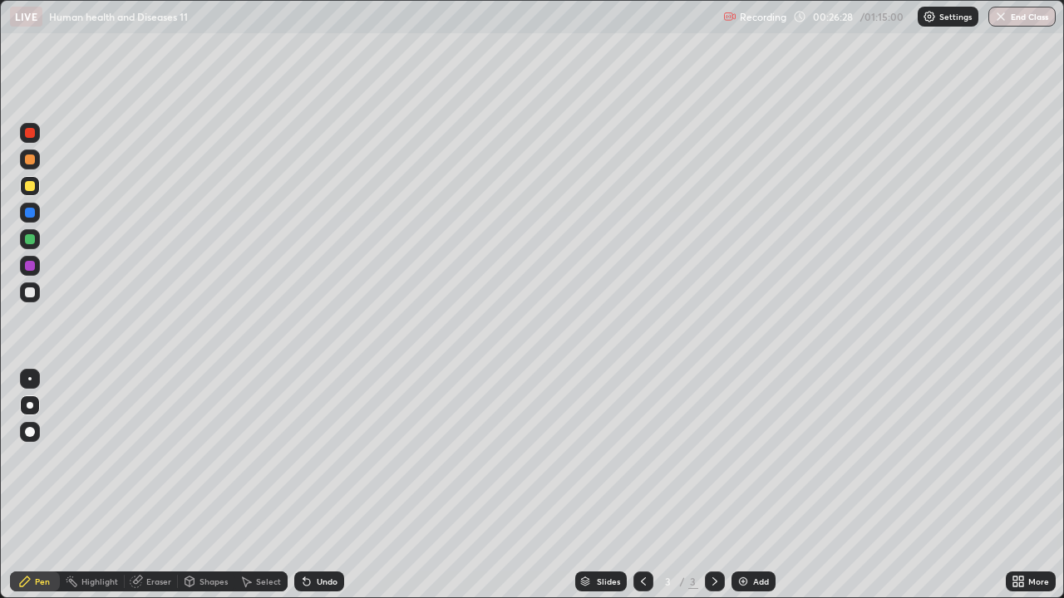
click at [30, 379] on div at bounding box center [29, 378] width 3 height 3
click at [34, 295] on div at bounding box center [30, 293] width 10 height 10
click at [317, 485] on div "Undo" at bounding box center [327, 582] width 21 height 8
click at [30, 160] on div at bounding box center [30, 160] width 10 height 10
click at [34, 429] on div at bounding box center [30, 432] width 20 height 20
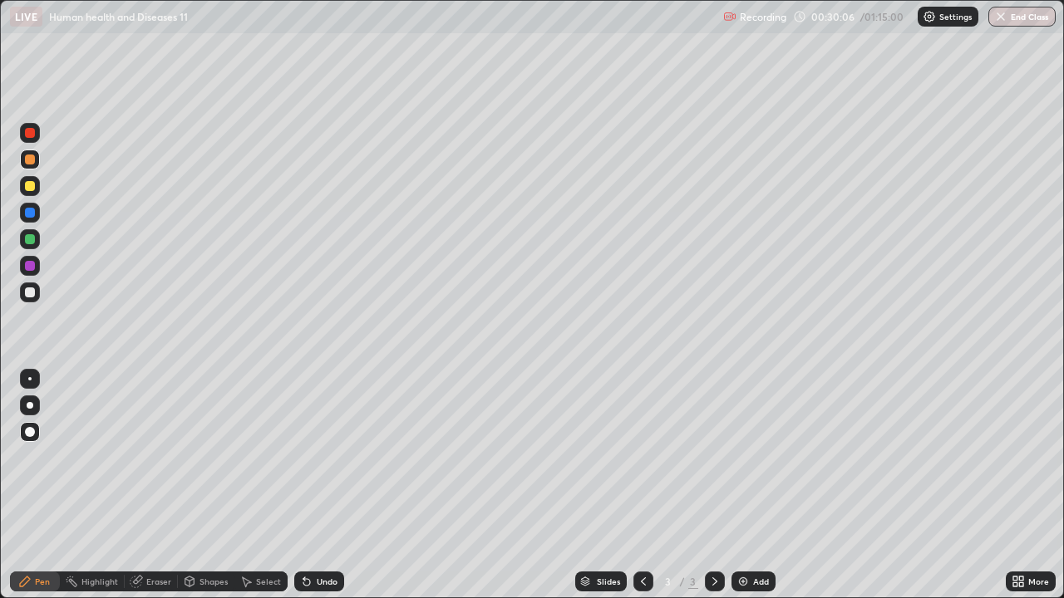
click at [33, 162] on div at bounding box center [30, 160] width 10 height 10
click at [31, 378] on div at bounding box center [29, 378] width 3 height 3
click at [30, 240] on div at bounding box center [30, 239] width 10 height 10
click at [32, 427] on div at bounding box center [30, 432] width 20 height 20
click at [30, 379] on div at bounding box center [29, 378] width 3 height 3
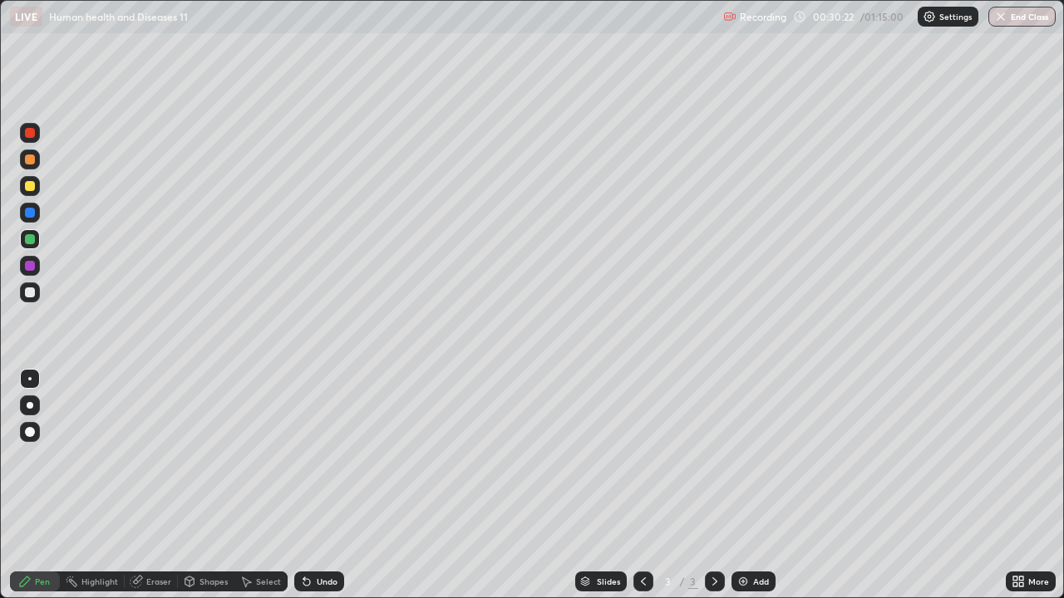
click at [30, 292] on div at bounding box center [30, 293] width 10 height 10
click at [22, 269] on div at bounding box center [30, 266] width 20 height 20
click at [34, 428] on div at bounding box center [30, 432] width 20 height 20
click at [252, 485] on div "Select" at bounding box center [260, 582] width 53 height 20
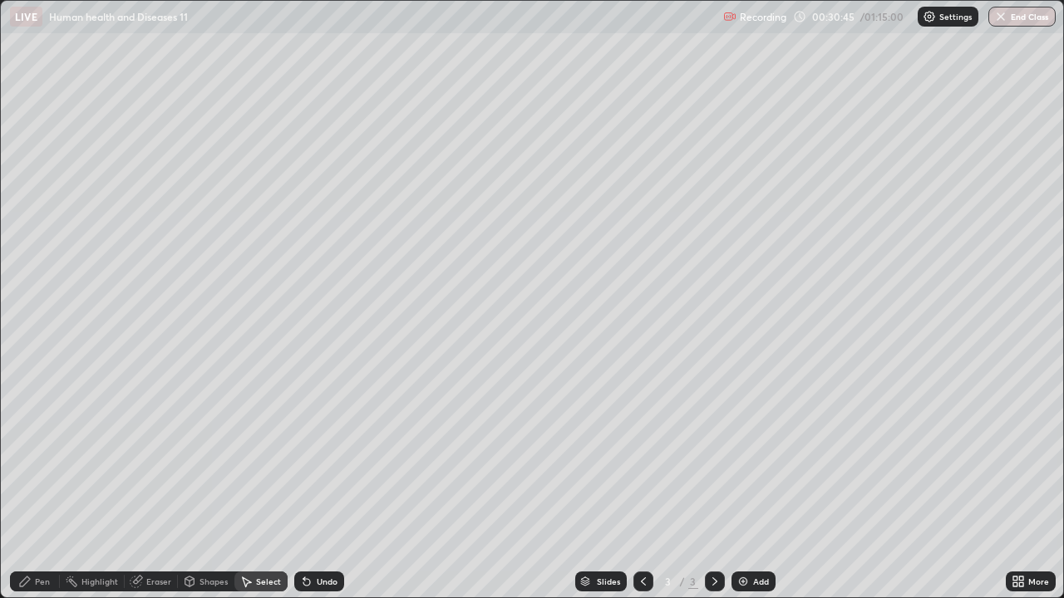
click at [141, 485] on icon at bounding box center [136, 581] width 13 height 13
click at [37, 485] on div "Pen" at bounding box center [42, 582] width 15 height 8
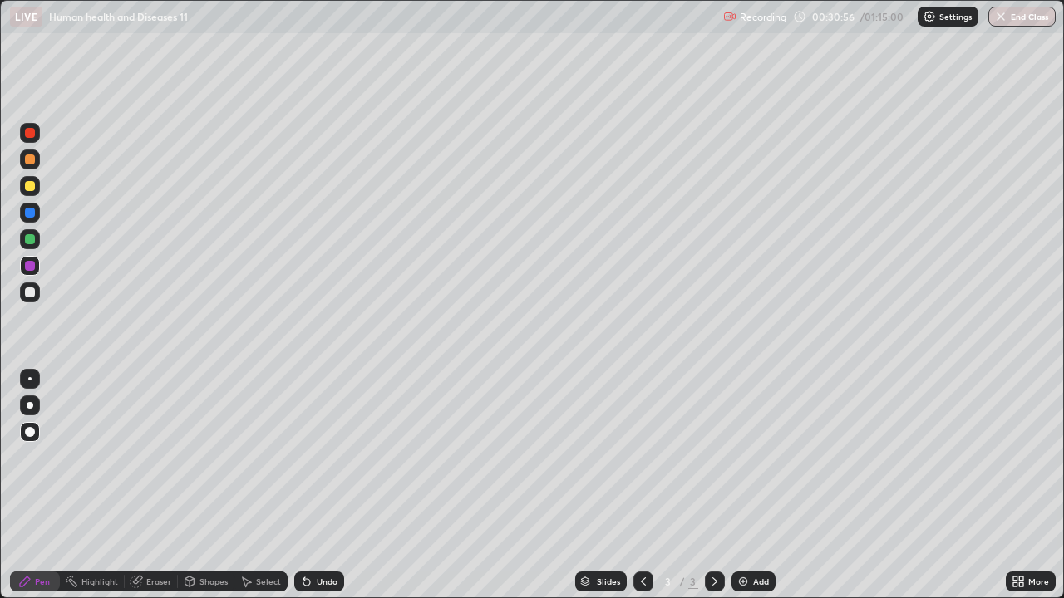
click at [31, 485] on icon at bounding box center [24, 581] width 13 height 13
click at [32, 288] on div at bounding box center [30, 293] width 10 height 10
click at [135, 485] on icon at bounding box center [136, 582] width 11 height 11
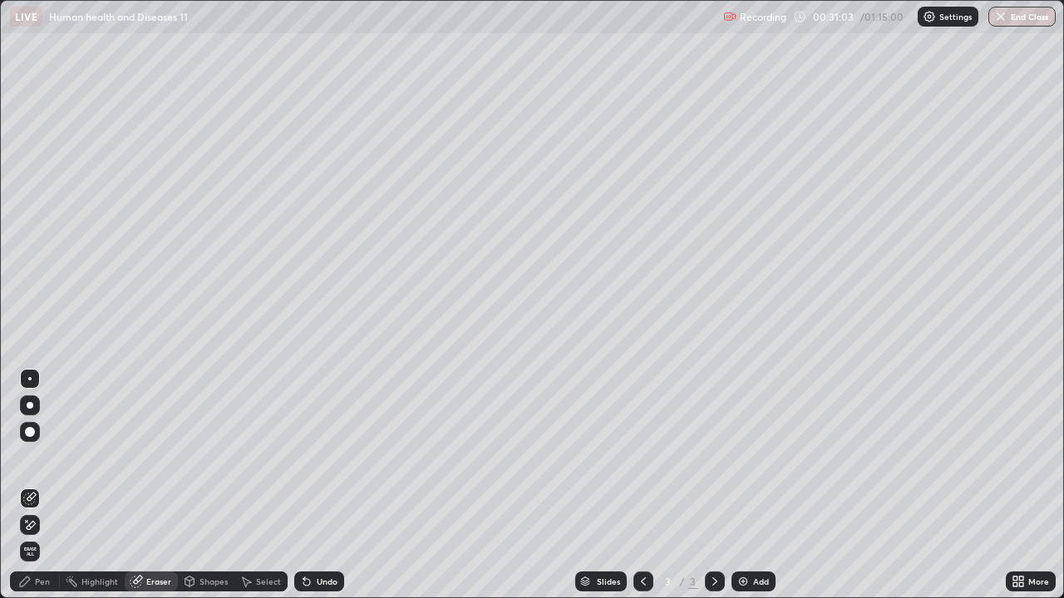
click at [32, 485] on div "Pen" at bounding box center [35, 582] width 50 height 20
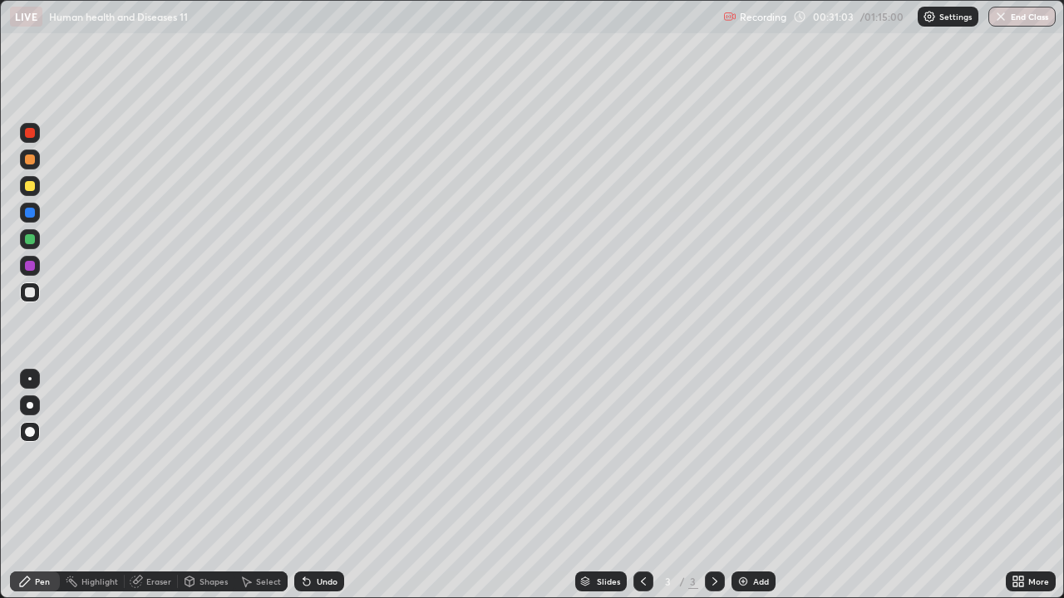
click at [29, 293] on div at bounding box center [30, 293] width 10 height 10
click at [29, 238] on div at bounding box center [30, 239] width 10 height 10
click at [30, 379] on div at bounding box center [29, 378] width 3 height 3
click at [31, 186] on div at bounding box center [30, 186] width 10 height 10
click at [31, 266] on div at bounding box center [30, 266] width 10 height 10
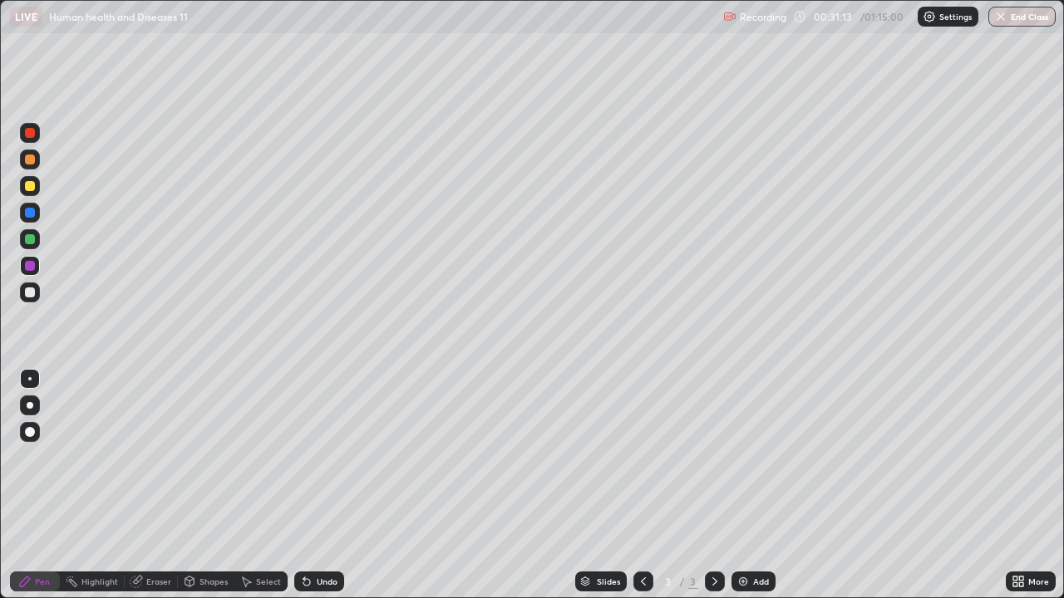
click at [30, 189] on div at bounding box center [30, 186] width 10 height 10
click at [258, 485] on div "Select" at bounding box center [268, 582] width 25 height 8
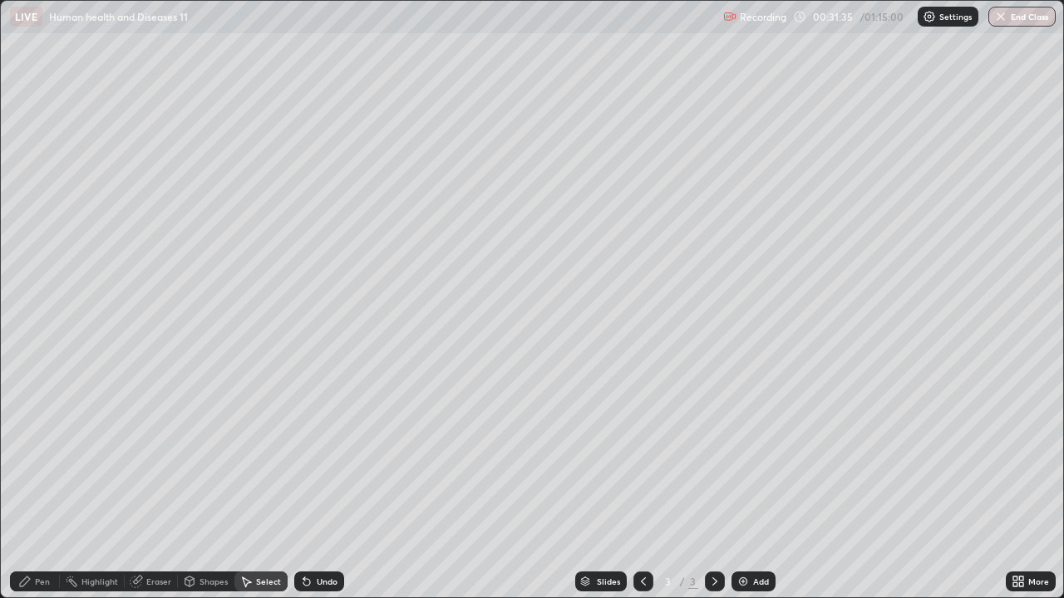
click at [140, 485] on icon at bounding box center [137, 580] width 9 height 8
click at [41, 485] on div "Pen" at bounding box center [42, 582] width 15 height 8
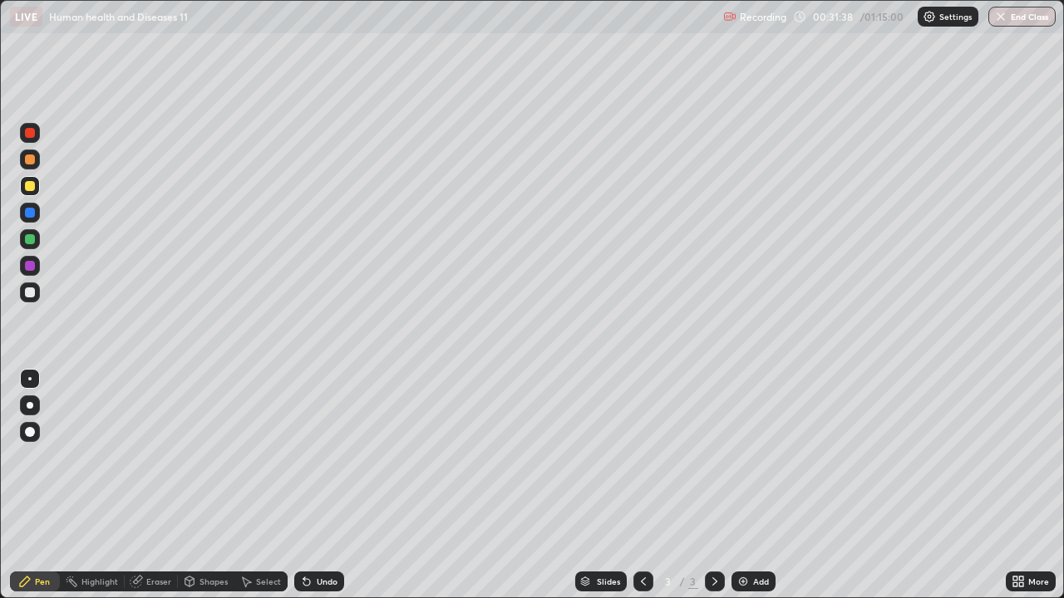
click at [27, 263] on div at bounding box center [30, 266] width 10 height 10
click at [31, 431] on div at bounding box center [30, 432] width 10 height 10
click at [31, 239] on div at bounding box center [30, 239] width 10 height 10
click at [30, 379] on div at bounding box center [29, 378] width 3 height 3
click at [31, 234] on div at bounding box center [30, 239] width 20 height 20
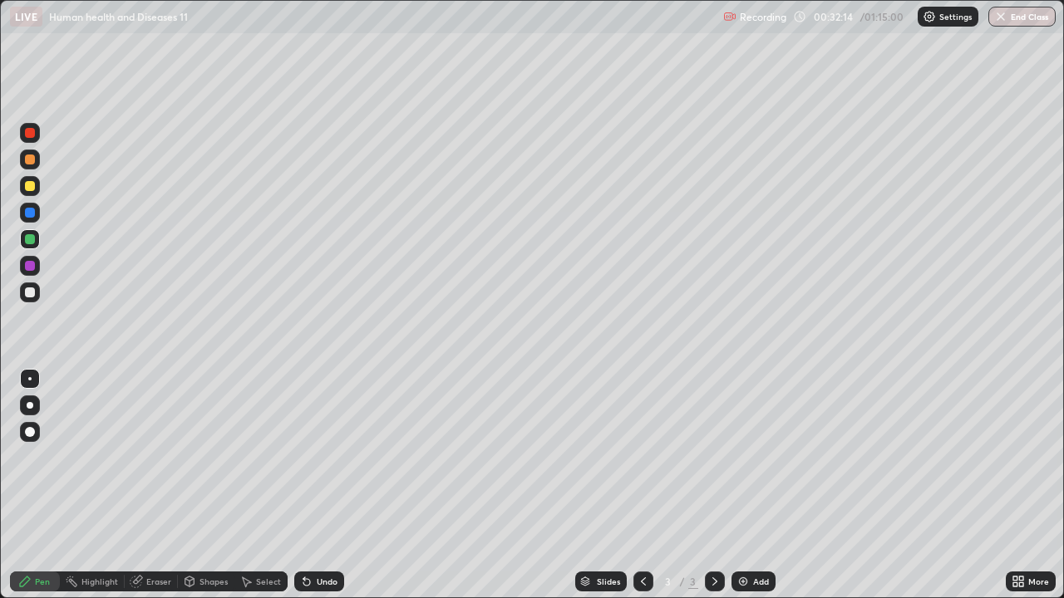
click at [31, 157] on div at bounding box center [30, 160] width 10 height 10
click at [32, 187] on div at bounding box center [30, 186] width 10 height 10
click at [33, 431] on div at bounding box center [30, 432] width 10 height 10
click at [29, 288] on div at bounding box center [30, 293] width 10 height 10
click at [34, 370] on div at bounding box center [30, 379] width 20 height 20
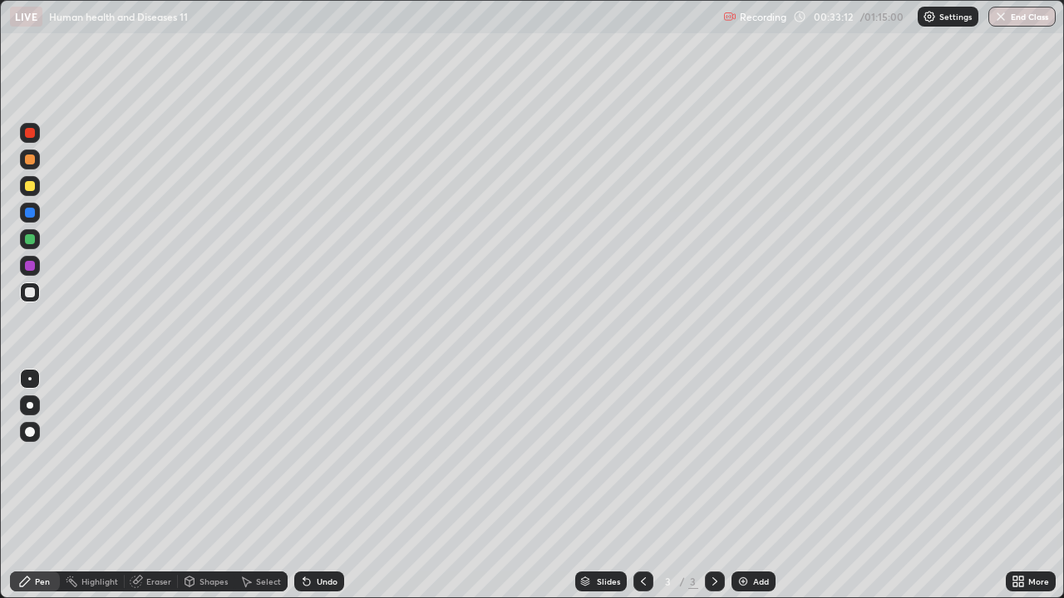
click at [30, 189] on div at bounding box center [30, 186] width 10 height 10
click at [30, 425] on div at bounding box center [30, 432] width 20 height 20
click at [30, 379] on div at bounding box center [29, 378] width 3 height 3
click at [328, 485] on div "Undo" at bounding box center [319, 582] width 50 height 20
click at [29, 239] on div at bounding box center [30, 239] width 10 height 10
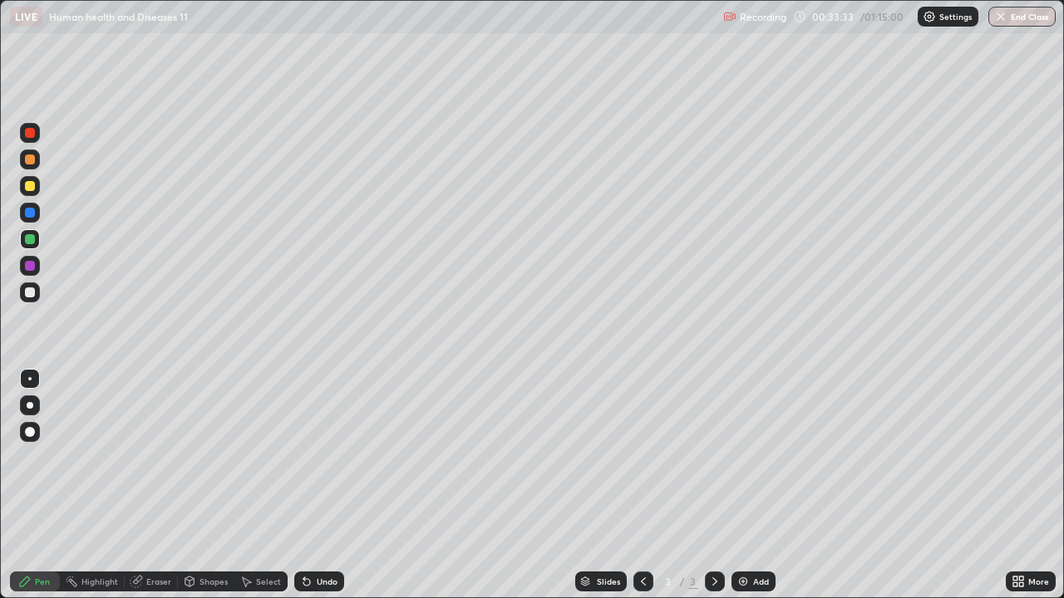
click at [33, 293] on div at bounding box center [30, 293] width 10 height 10
click at [32, 424] on div at bounding box center [30, 432] width 20 height 20
click at [32, 184] on div at bounding box center [30, 186] width 10 height 10
click at [32, 431] on div at bounding box center [30, 432] width 10 height 10
click at [30, 244] on div at bounding box center [30, 239] width 10 height 10
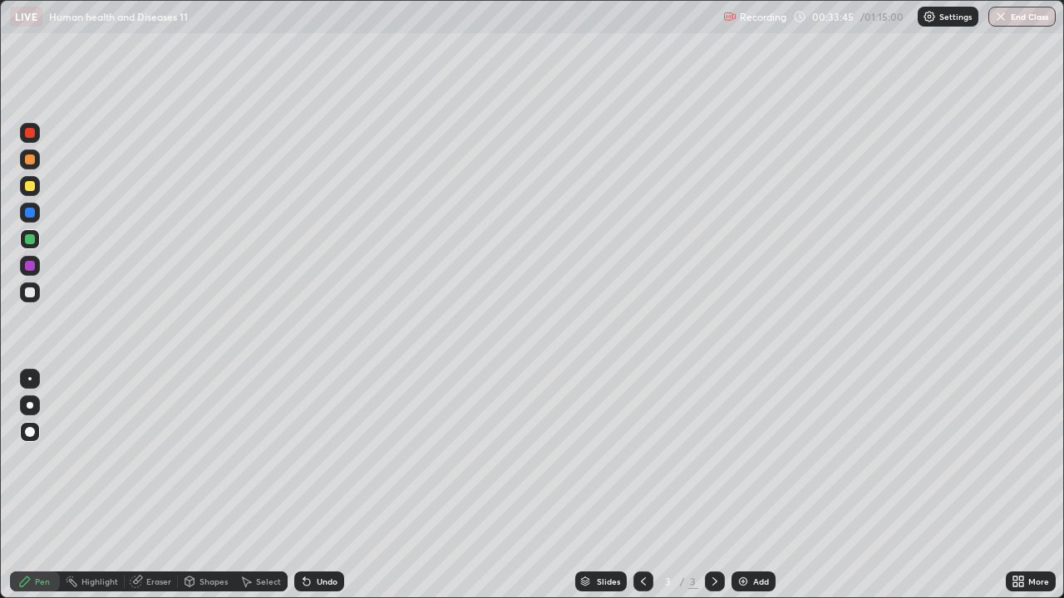
click at [30, 379] on div at bounding box center [29, 378] width 3 height 3
click at [41, 485] on div "Pen" at bounding box center [42, 582] width 15 height 8
click at [25, 242] on div at bounding box center [30, 239] width 10 height 10
click at [30, 213] on div at bounding box center [30, 213] width 10 height 10
click at [27, 263] on div at bounding box center [30, 266] width 10 height 10
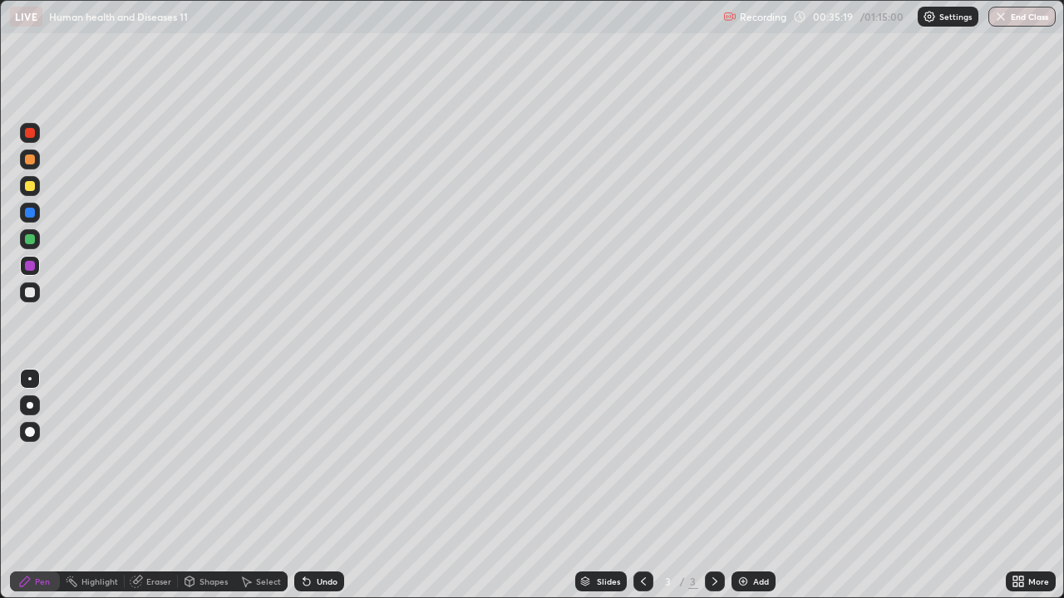
click at [27, 215] on div at bounding box center [30, 213] width 10 height 10
click at [29, 262] on div at bounding box center [30, 266] width 10 height 10
click at [28, 396] on div at bounding box center [30, 406] width 20 height 20
click at [30, 379] on div at bounding box center [29, 378] width 3 height 3
click at [32, 187] on div at bounding box center [30, 186] width 10 height 10
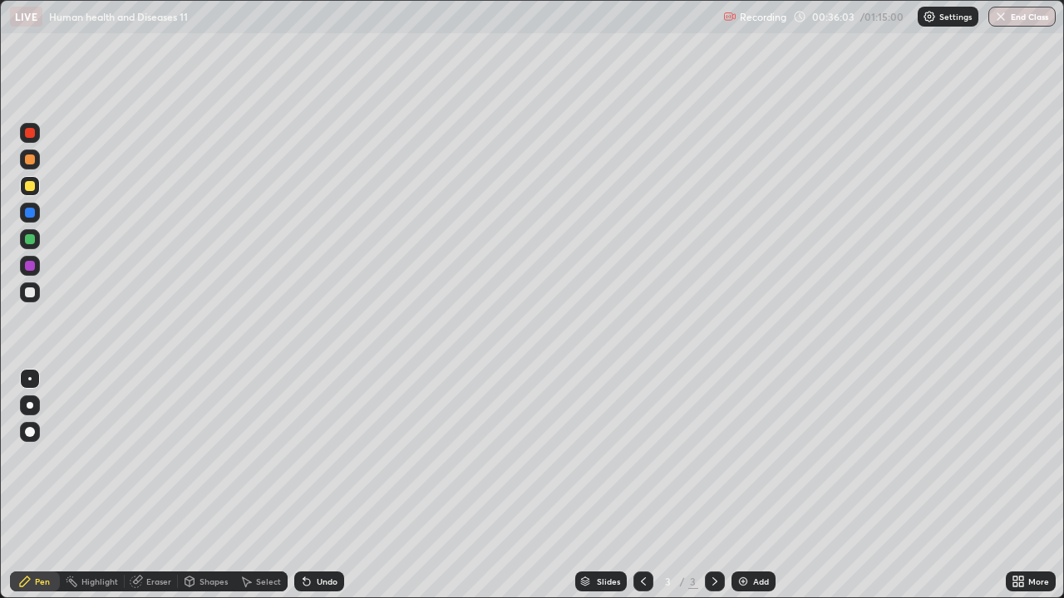
click at [163, 485] on div "Eraser" at bounding box center [158, 582] width 25 height 8
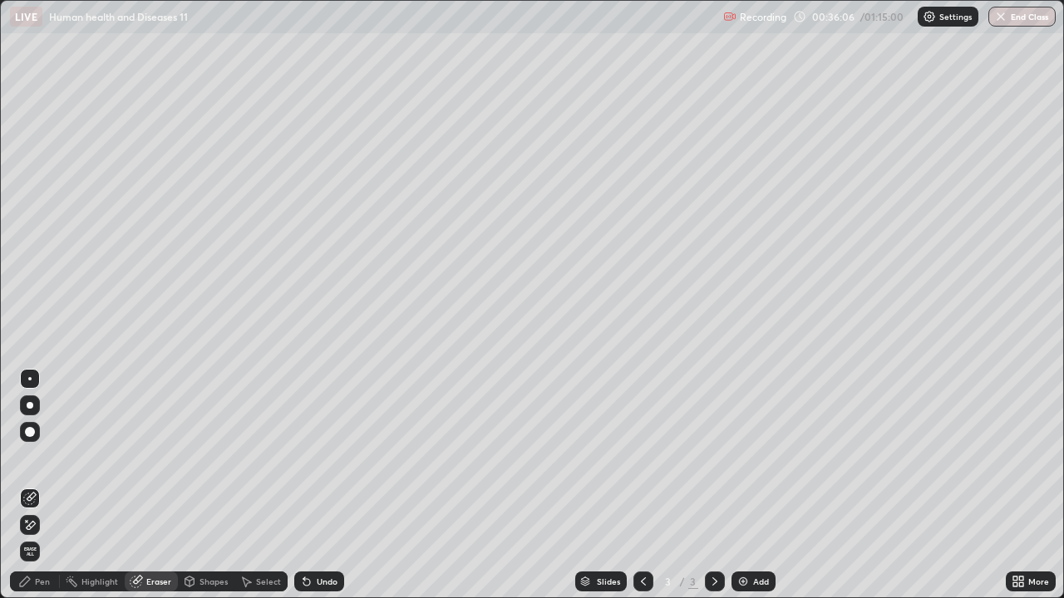
click at [38, 485] on div "Pen" at bounding box center [42, 582] width 15 height 8
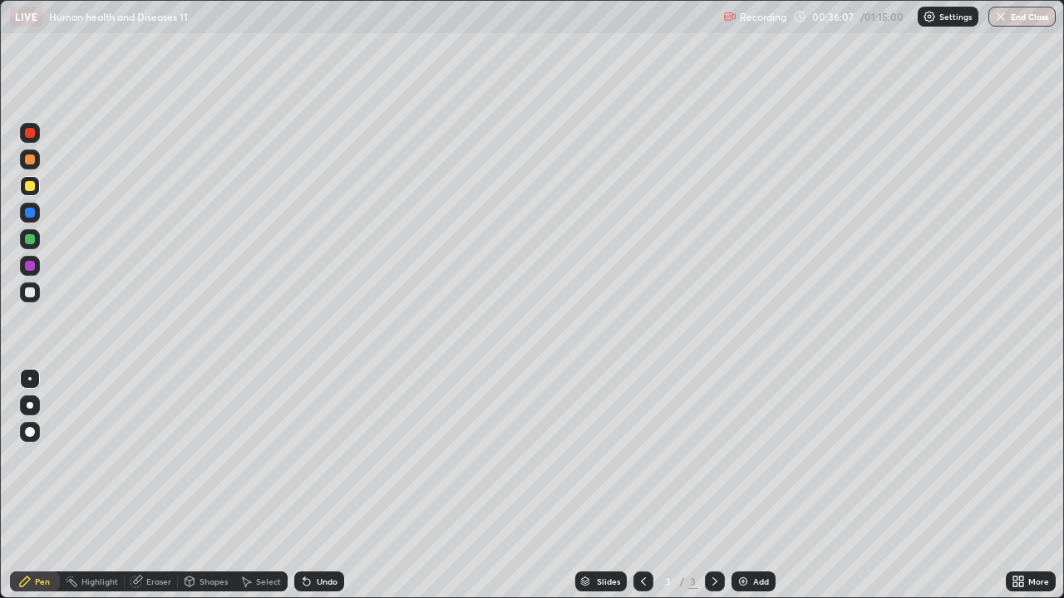
click at [31, 296] on div at bounding box center [30, 293] width 10 height 10
click at [32, 190] on div at bounding box center [30, 186] width 10 height 10
click at [328, 485] on div "Undo" at bounding box center [327, 582] width 21 height 8
click at [319, 485] on div "Undo" at bounding box center [319, 582] width 50 height 20
click at [322, 485] on div "Undo" at bounding box center [319, 582] width 50 height 20
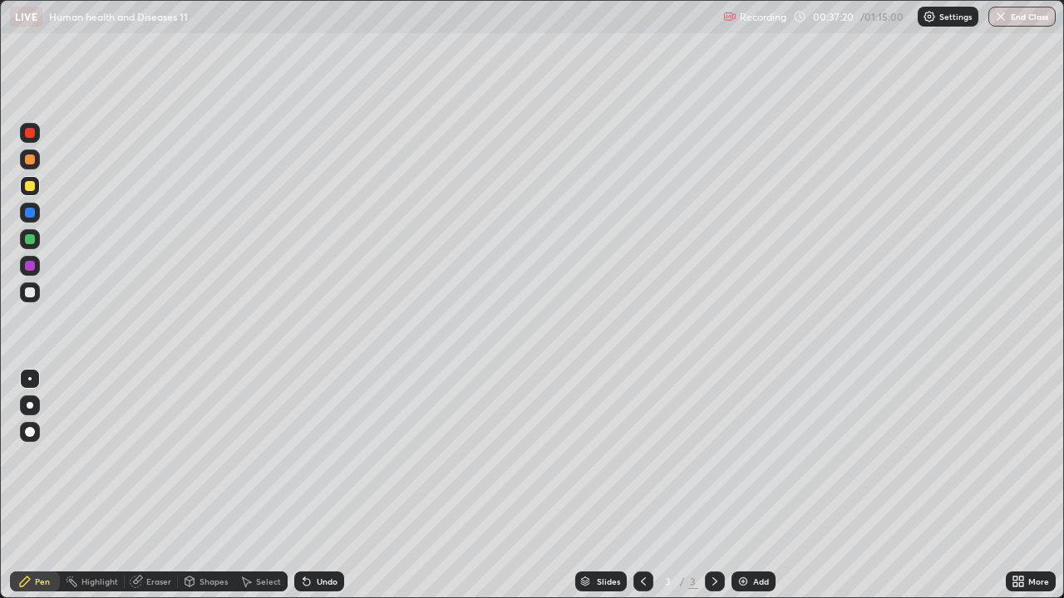
click at [321, 485] on div "Undo" at bounding box center [327, 582] width 21 height 8
click at [756, 485] on div "Add" at bounding box center [761, 582] width 16 height 8
click at [31, 292] on div at bounding box center [30, 293] width 10 height 10
click at [1033, 485] on div "More" at bounding box center [1038, 582] width 21 height 8
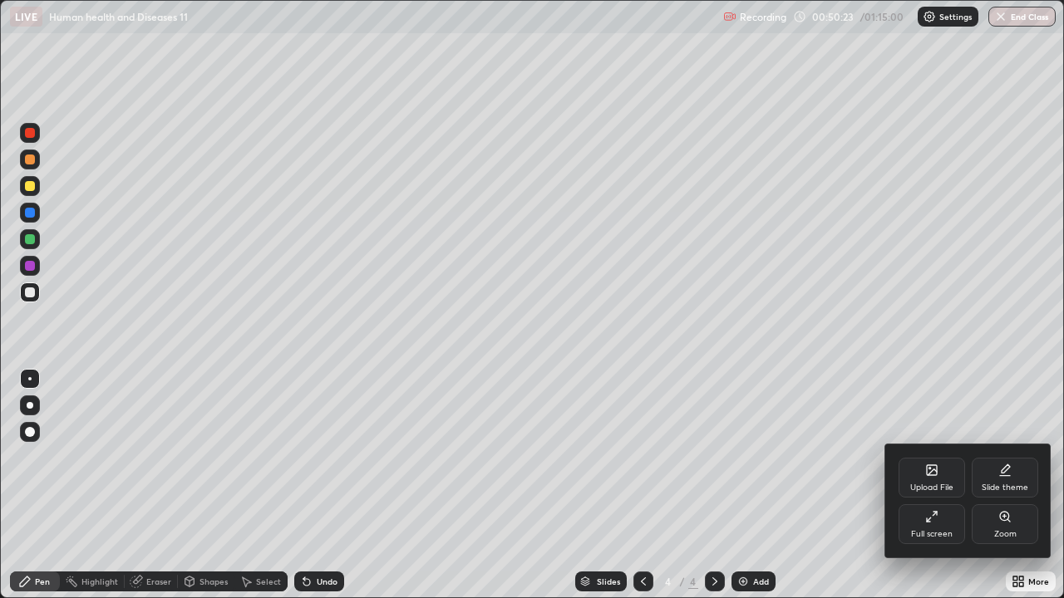
click at [940, 485] on div "Full screen" at bounding box center [932, 534] width 42 height 8
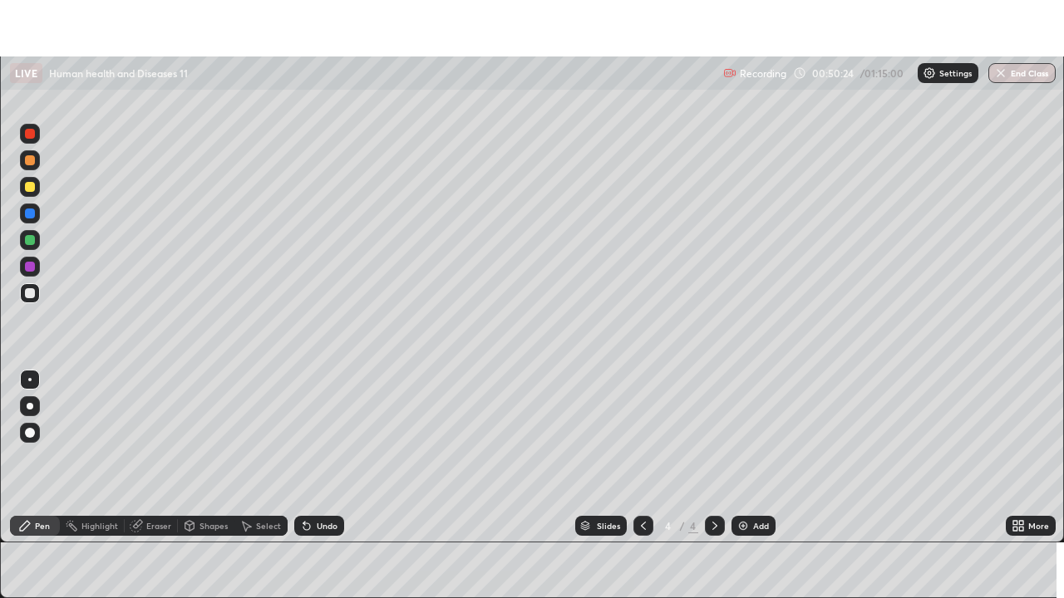
scroll to position [82636, 82058]
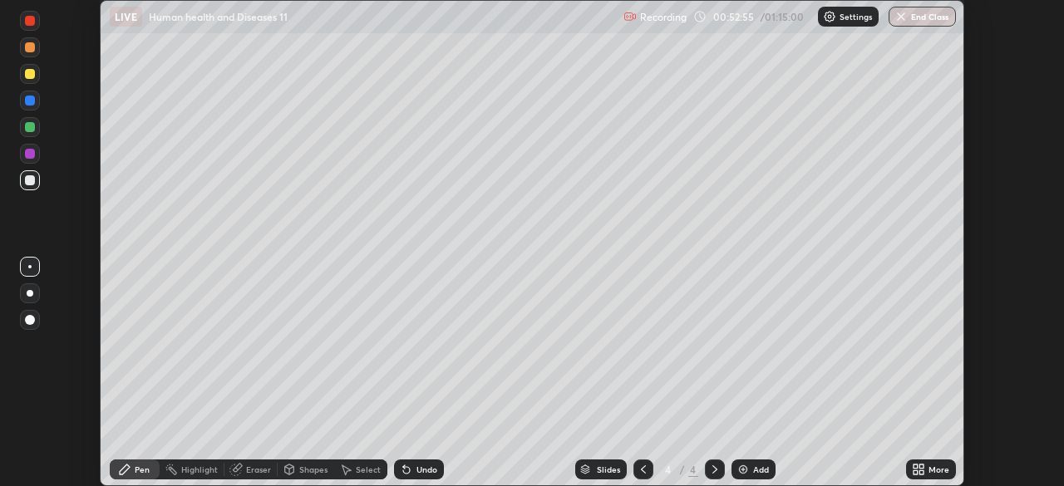
click at [637, 462] on div at bounding box center [643, 470] width 20 height 20
click at [711, 471] on icon at bounding box center [714, 469] width 13 height 13
click at [923, 469] on icon at bounding box center [921, 467] width 4 height 4
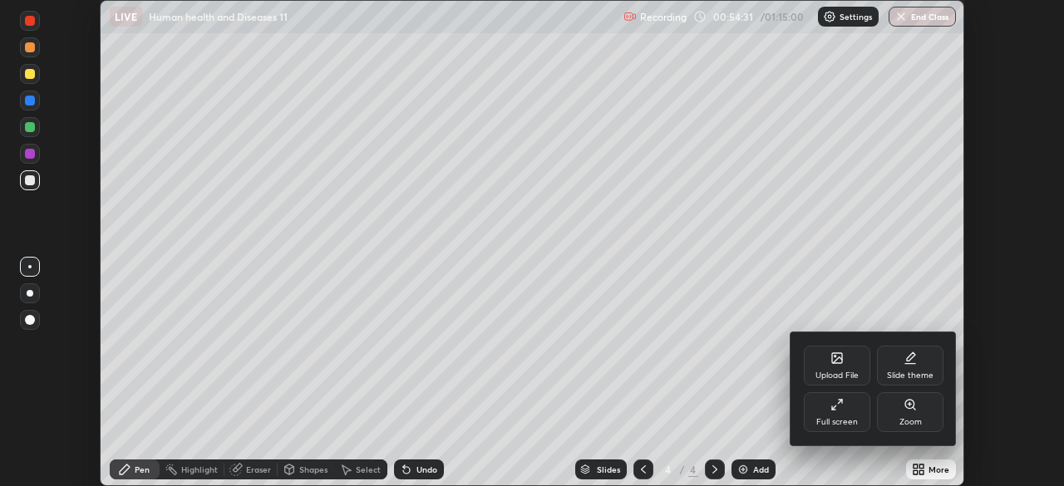
click at [842, 416] on div "Full screen" at bounding box center [837, 412] width 66 height 40
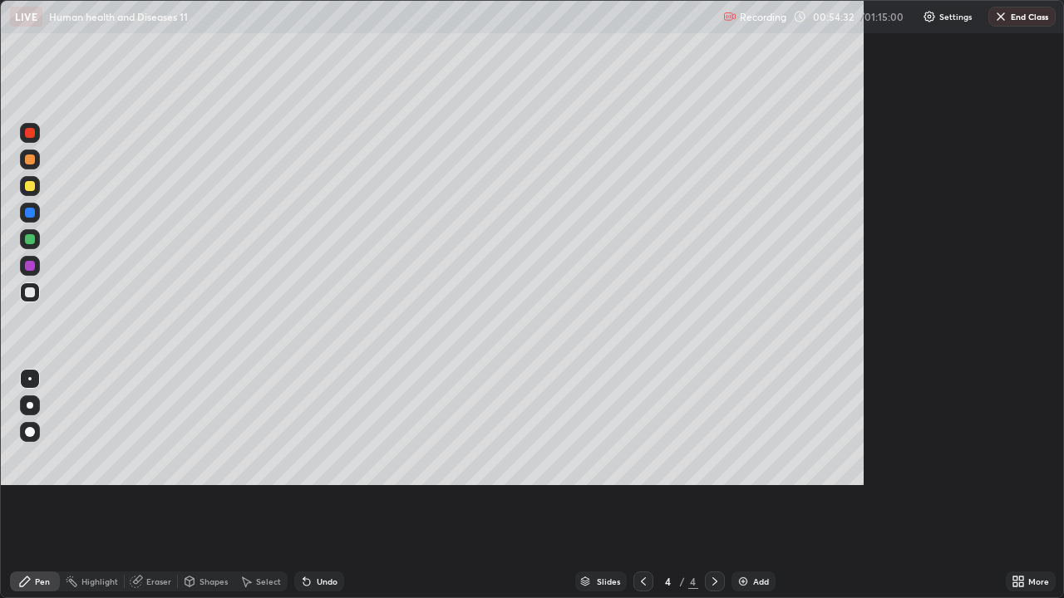
scroll to position [598, 1064]
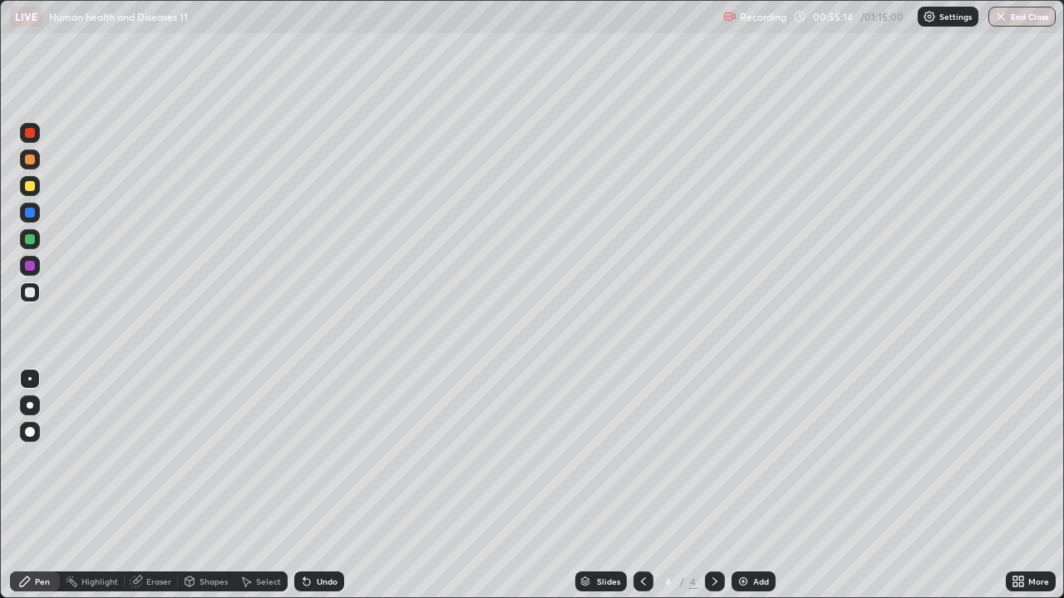
click at [30, 161] on div at bounding box center [30, 160] width 10 height 10
click at [36, 293] on div at bounding box center [30, 293] width 20 height 20
click at [317, 485] on div "Undo" at bounding box center [327, 582] width 21 height 8
click at [28, 135] on div at bounding box center [30, 133] width 10 height 10
click at [29, 211] on div at bounding box center [30, 213] width 10 height 10
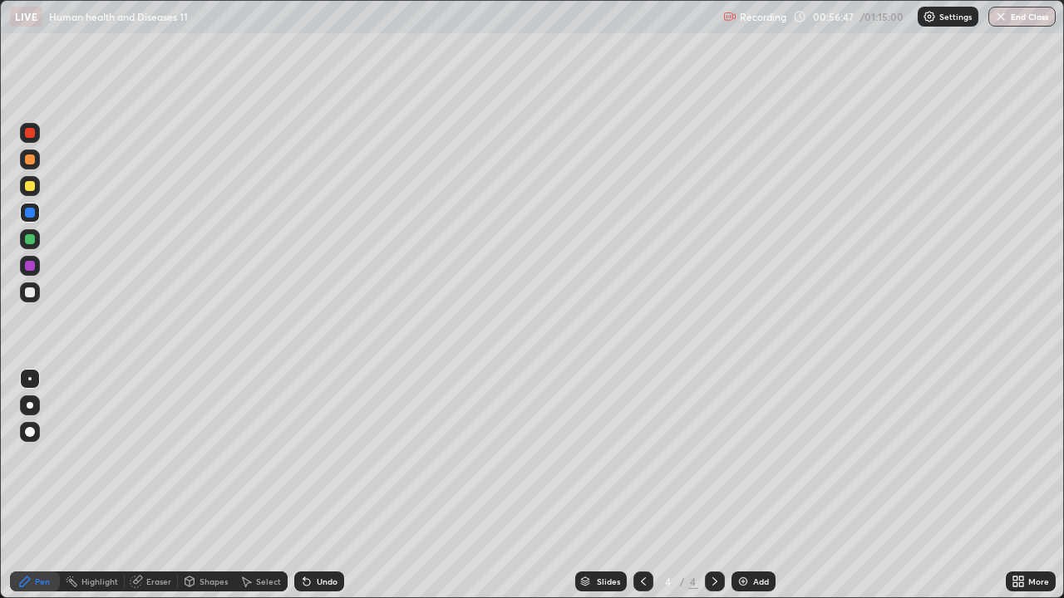
click at [29, 240] on div at bounding box center [30, 239] width 10 height 10
click at [27, 291] on div at bounding box center [30, 293] width 10 height 10
click at [27, 414] on div at bounding box center [30, 406] width 20 height 20
click at [28, 137] on div at bounding box center [30, 133] width 10 height 10
click at [28, 433] on div at bounding box center [30, 432] width 10 height 10
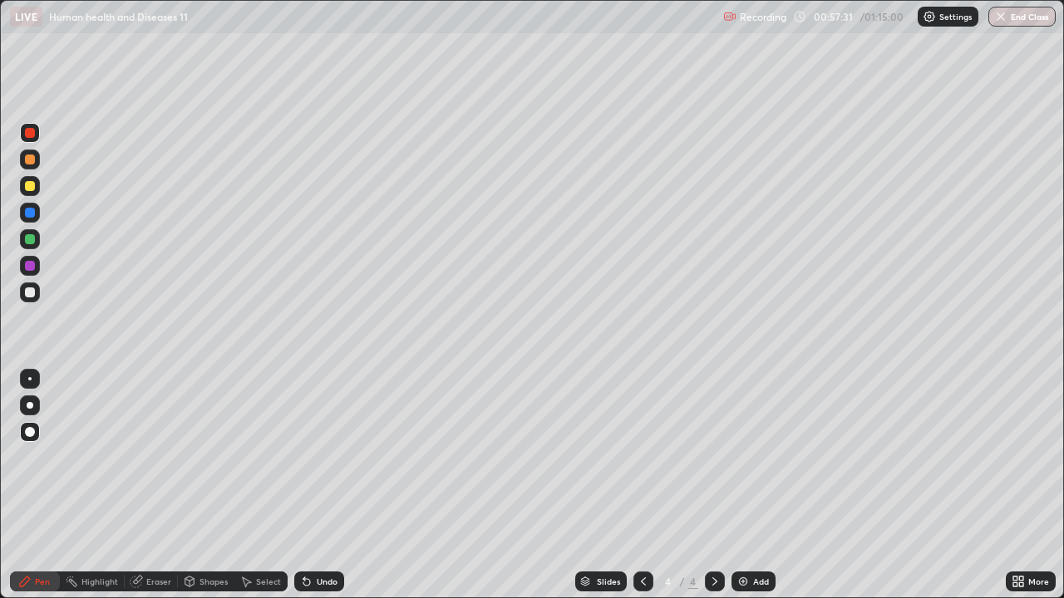
click at [30, 378] on div at bounding box center [29, 378] width 3 height 3
click at [27, 291] on div at bounding box center [30, 293] width 10 height 10
click at [27, 433] on div at bounding box center [30, 432] width 10 height 10
click at [32, 236] on div at bounding box center [30, 239] width 10 height 10
click at [34, 433] on div at bounding box center [30, 432] width 10 height 10
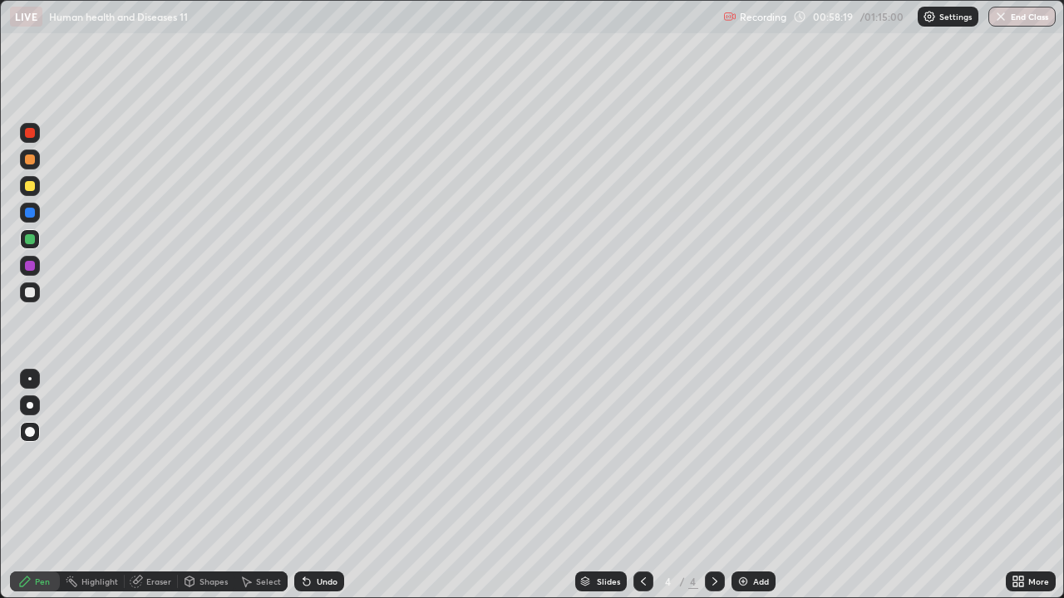
click at [34, 160] on div at bounding box center [30, 160] width 10 height 10
click at [30, 370] on div at bounding box center [30, 379] width 20 height 20
click at [32, 204] on div at bounding box center [30, 213] width 20 height 20
click at [31, 432] on div at bounding box center [30, 432] width 10 height 10
click at [31, 291] on div at bounding box center [30, 293] width 10 height 10
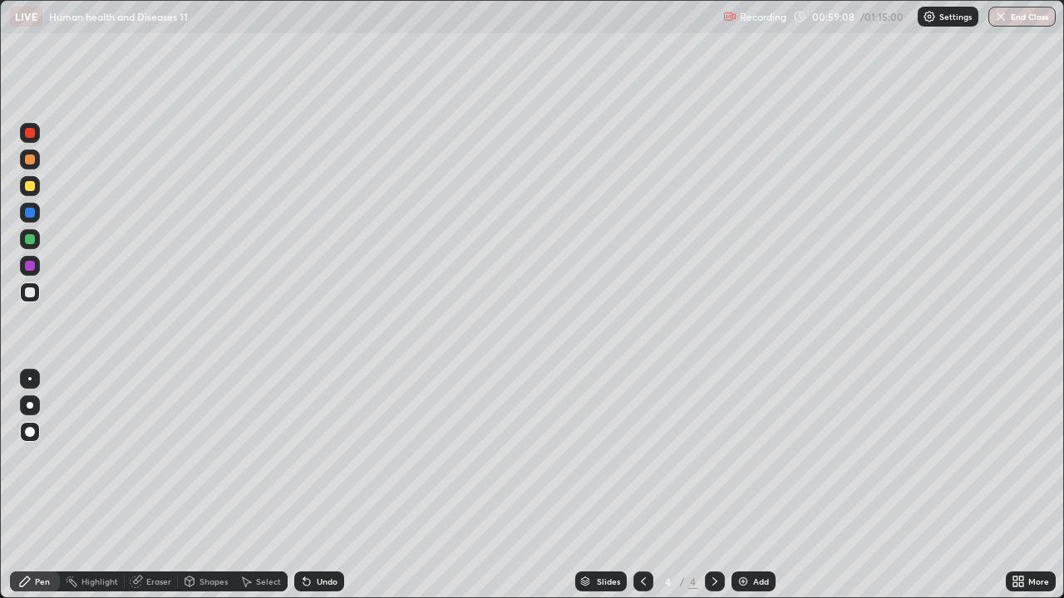
click at [30, 379] on div at bounding box center [29, 378] width 3 height 3
click at [32, 185] on div at bounding box center [30, 186] width 10 height 10
click at [33, 136] on div at bounding box center [30, 133] width 10 height 10
click at [31, 292] on div at bounding box center [30, 293] width 10 height 10
click at [34, 130] on div at bounding box center [30, 133] width 10 height 10
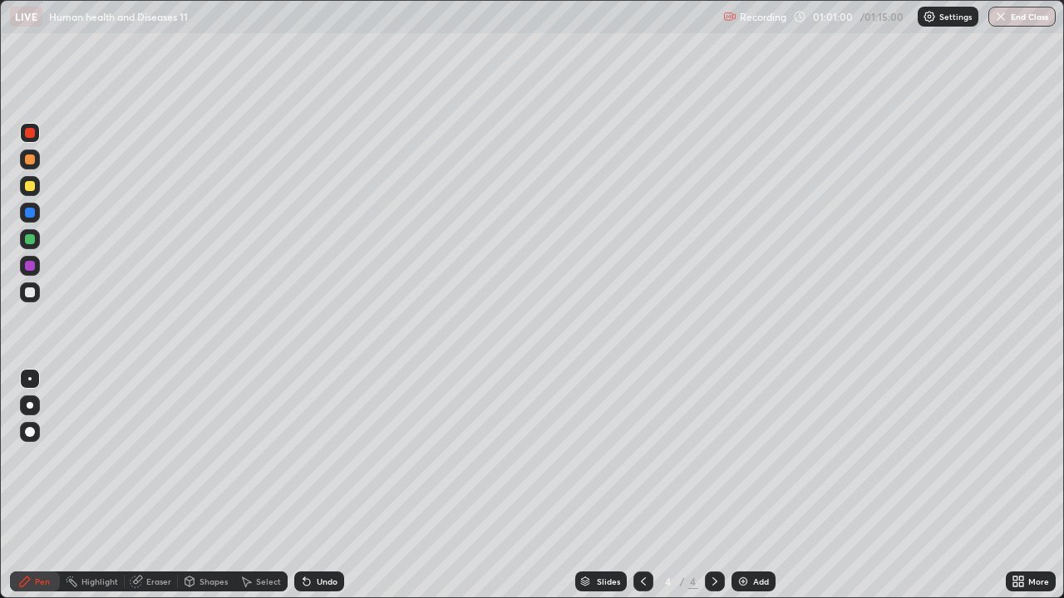
click at [317, 485] on div "Undo" at bounding box center [327, 582] width 21 height 8
click at [150, 485] on div "Eraser" at bounding box center [158, 582] width 25 height 8
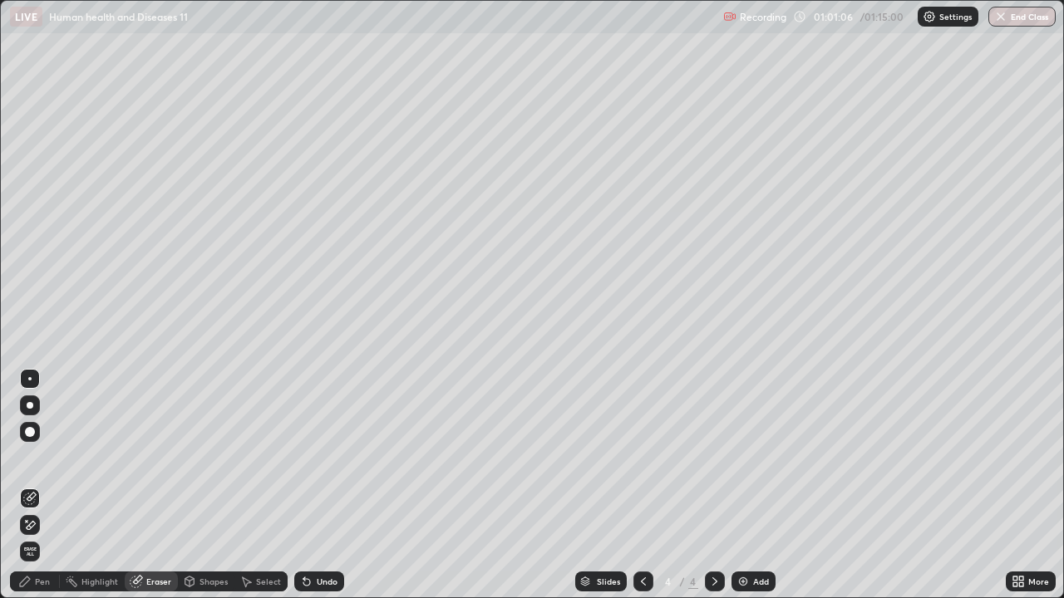
click at [41, 485] on div "Pen" at bounding box center [42, 582] width 15 height 8
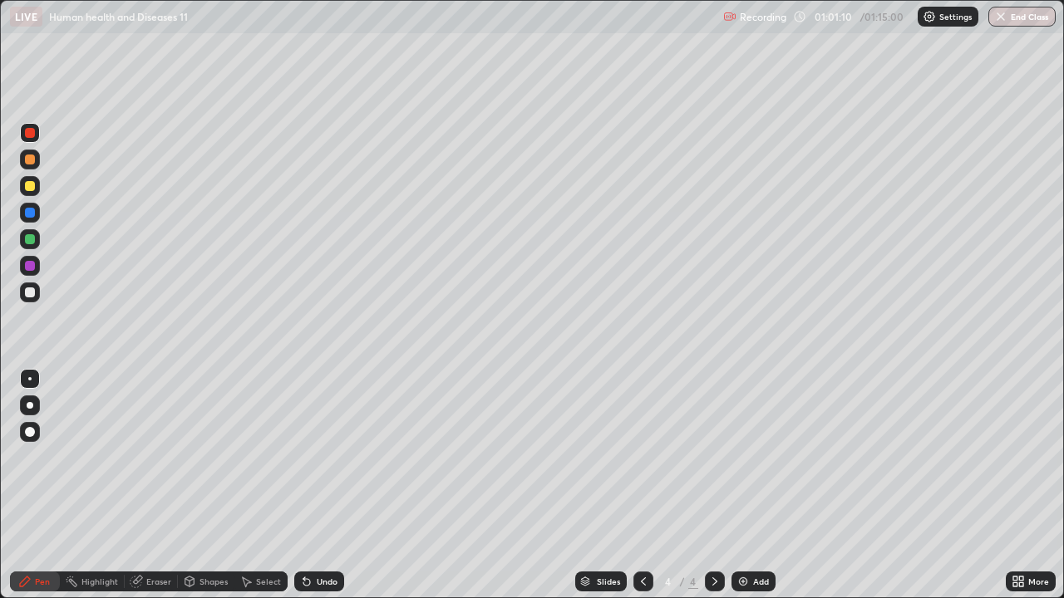
click at [27, 290] on div at bounding box center [30, 293] width 10 height 10
click at [31, 426] on div at bounding box center [30, 432] width 20 height 20
click at [27, 185] on div at bounding box center [30, 186] width 10 height 10
click at [30, 379] on div at bounding box center [29, 378] width 3 height 3
click at [27, 150] on div at bounding box center [30, 160] width 20 height 20
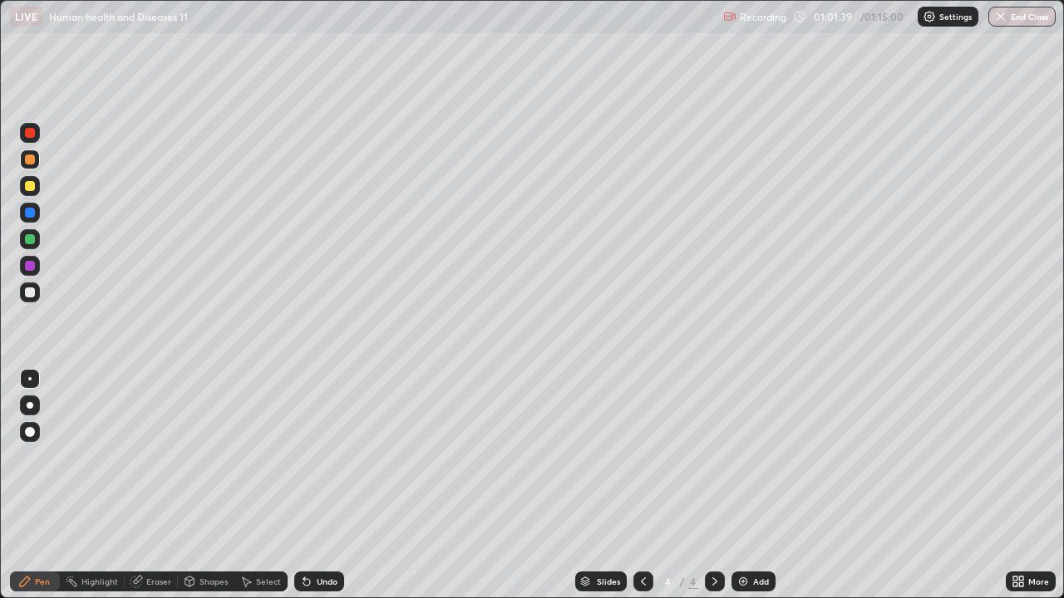
click at [32, 160] on div at bounding box center [30, 160] width 10 height 10
click at [317, 485] on div "Undo" at bounding box center [319, 582] width 50 height 20
click at [757, 485] on div "Add" at bounding box center [761, 582] width 16 height 8
click at [28, 293] on div at bounding box center [30, 293] width 10 height 10
click at [31, 187] on div at bounding box center [30, 186] width 10 height 10
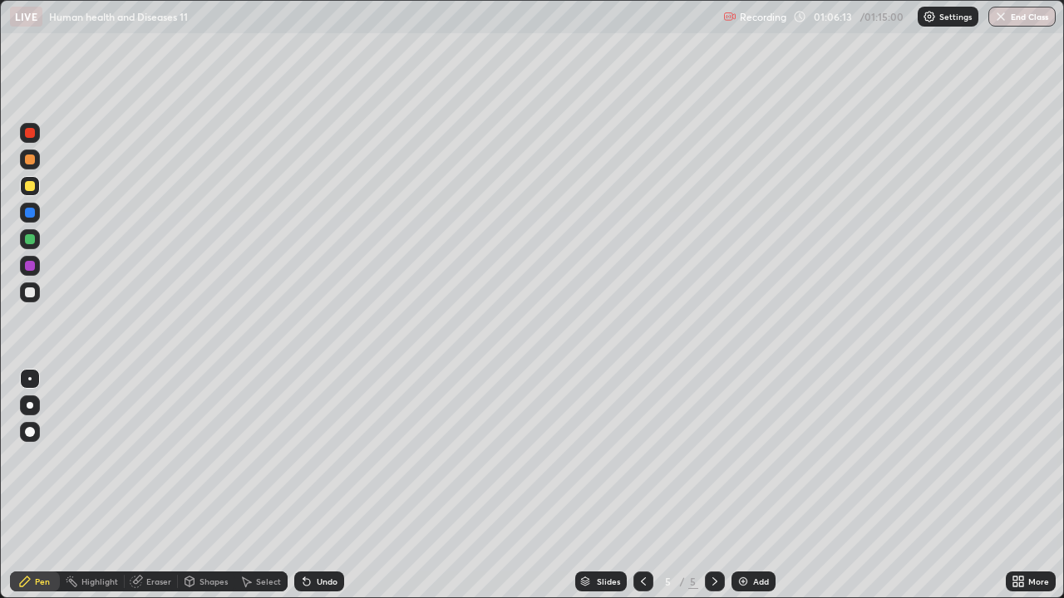
click at [28, 185] on div at bounding box center [30, 186] width 10 height 10
click at [38, 259] on div at bounding box center [30, 266] width 20 height 20
click at [31, 235] on div at bounding box center [30, 239] width 10 height 10
click at [29, 266] on div at bounding box center [30, 266] width 10 height 10
click at [29, 212] on div at bounding box center [30, 213] width 10 height 10
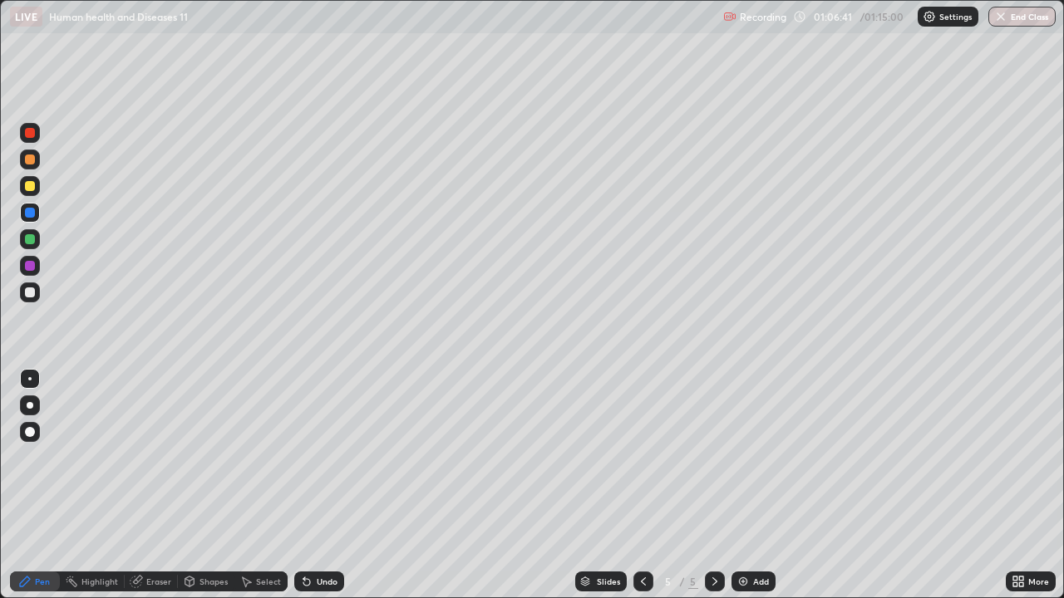
click at [35, 423] on div at bounding box center [30, 432] width 20 height 20
click at [741, 485] on div "Add" at bounding box center [753, 582] width 44 height 20
click at [27, 291] on div at bounding box center [30, 293] width 10 height 10
click at [32, 292] on div at bounding box center [30, 293] width 10 height 10
click at [31, 380] on div at bounding box center [29, 378] width 3 height 3
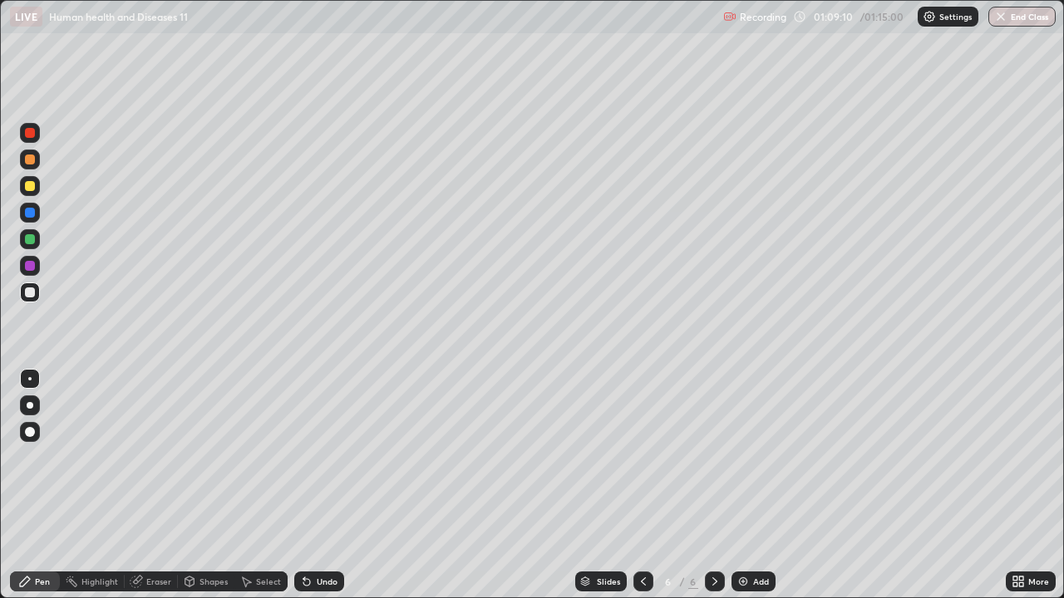
click at [33, 237] on div at bounding box center [30, 239] width 10 height 10
click at [146, 485] on div "Eraser" at bounding box center [158, 582] width 25 height 8
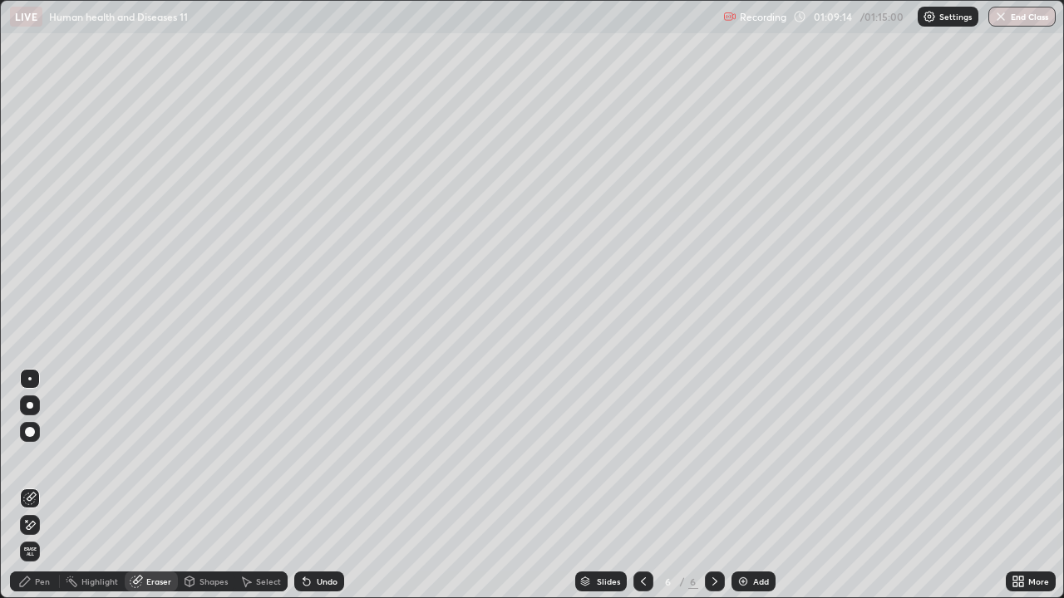
click at [264, 485] on div "Select" at bounding box center [268, 582] width 25 height 8
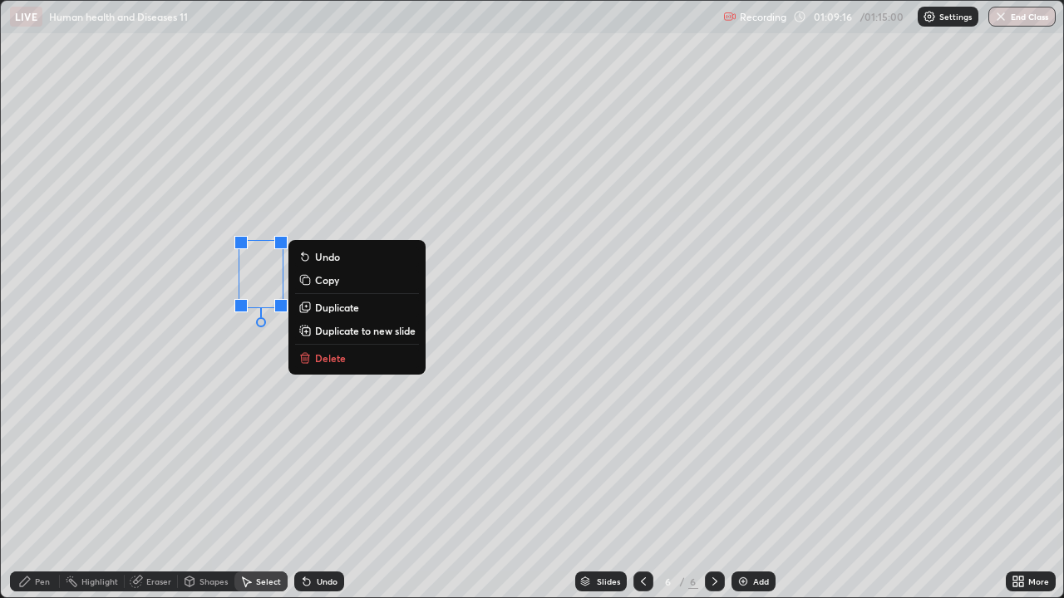
click at [180, 461] on div "0 ° Undo Copy Duplicate Duplicate to new slide Delete" at bounding box center [532, 299] width 1062 height 597
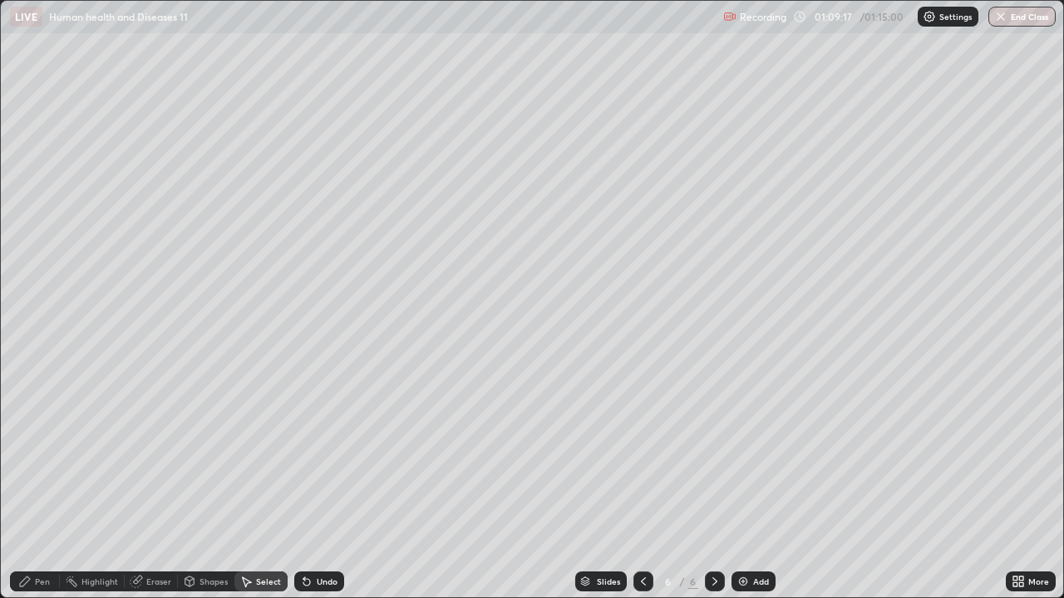
click at [156, 485] on div "Eraser" at bounding box center [158, 582] width 25 height 8
click at [42, 485] on div "Pen" at bounding box center [42, 582] width 15 height 8
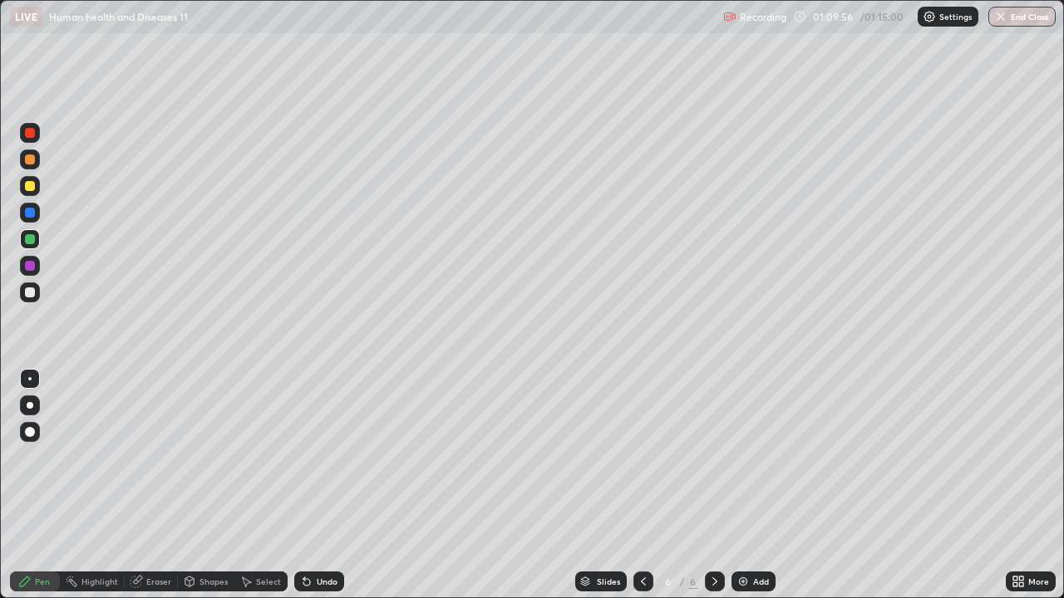
click at [324, 485] on div "Undo" at bounding box center [327, 582] width 21 height 8
click at [320, 485] on div "Undo" at bounding box center [327, 582] width 21 height 8
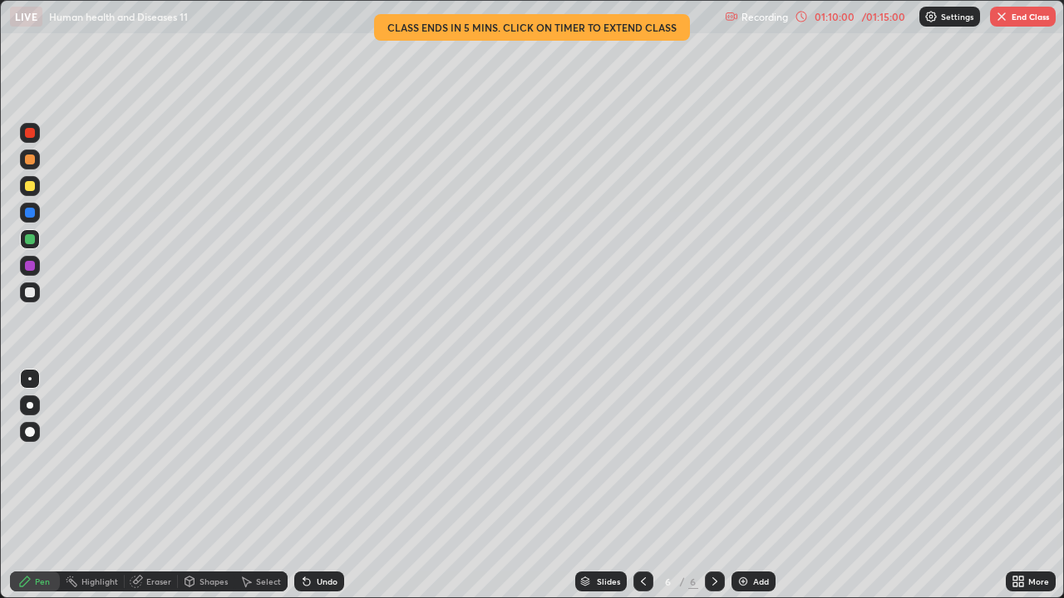
click at [151, 485] on div "Eraser" at bounding box center [158, 582] width 25 height 8
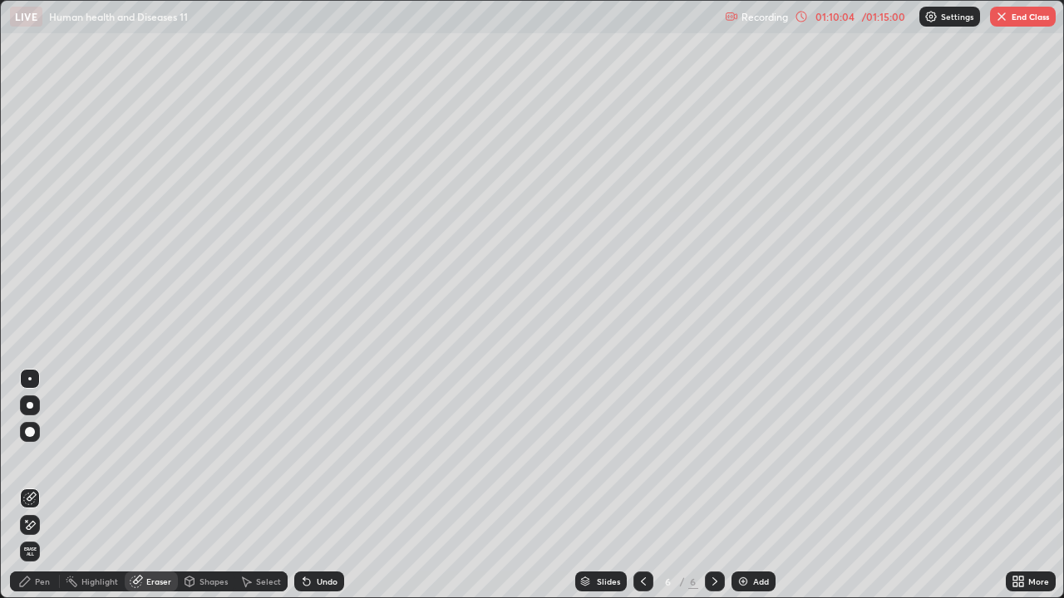
click at [37, 485] on div "Pen" at bounding box center [42, 582] width 15 height 8
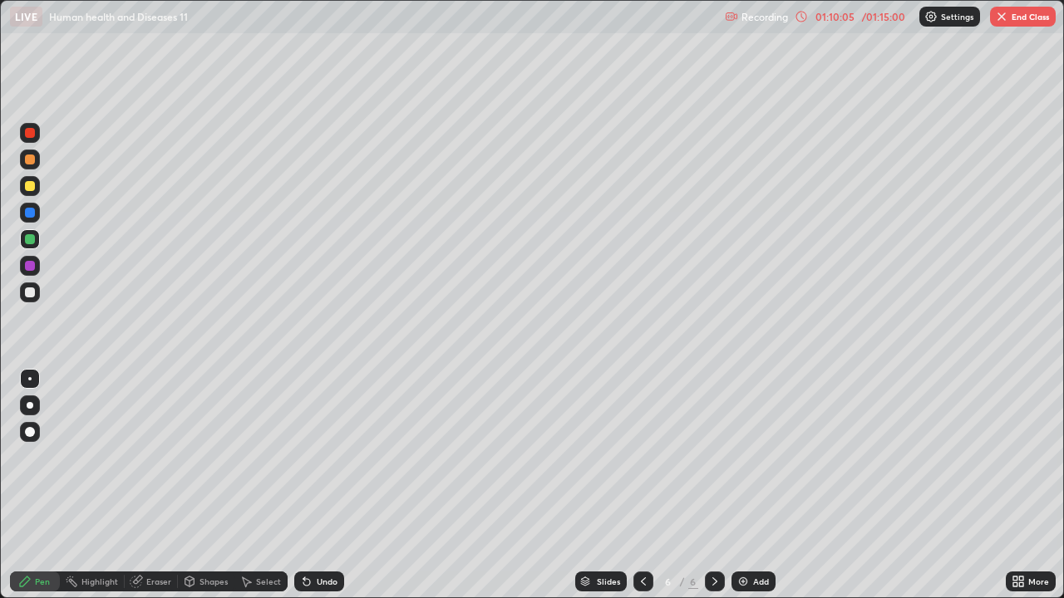
click at [30, 293] on div at bounding box center [30, 293] width 10 height 10
click at [30, 379] on div at bounding box center [29, 378] width 3 height 3
click at [31, 293] on div at bounding box center [30, 293] width 10 height 10
click at [29, 187] on div at bounding box center [30, 186] width 10 height 10
click at [1021, 15] on button "End Class" at bounding box center [1023, 17] width 66 height 20
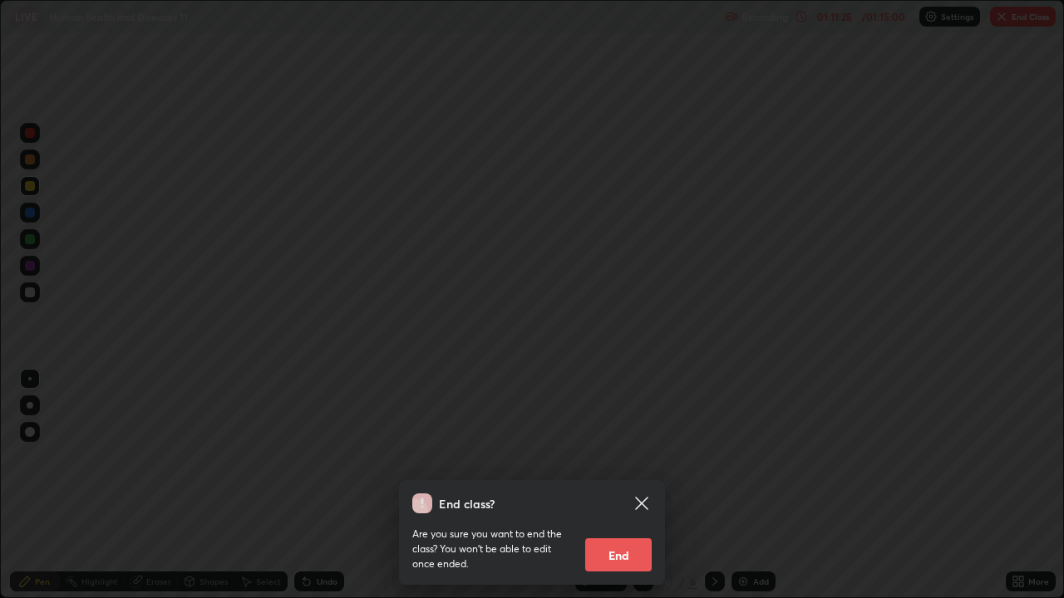
click at [625, 485] on button "End" at bounding box center [618, 555] width 66 height 33
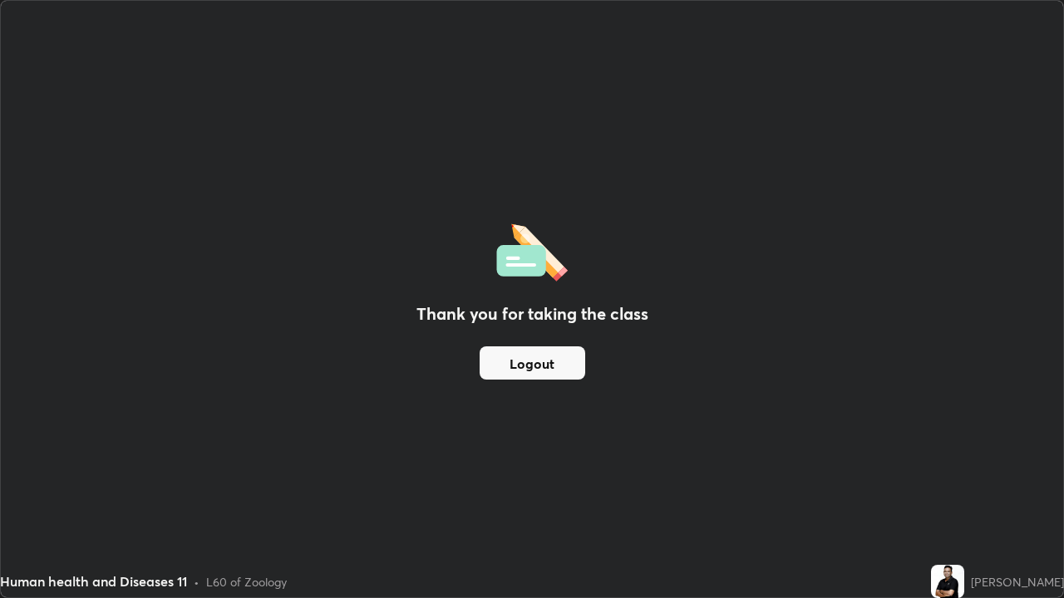
click at [497, 357] on button "Logout" at bounding box center [533, 363] width 106 height 33
